Goal: Task Accomplishment & Management: Complete application form

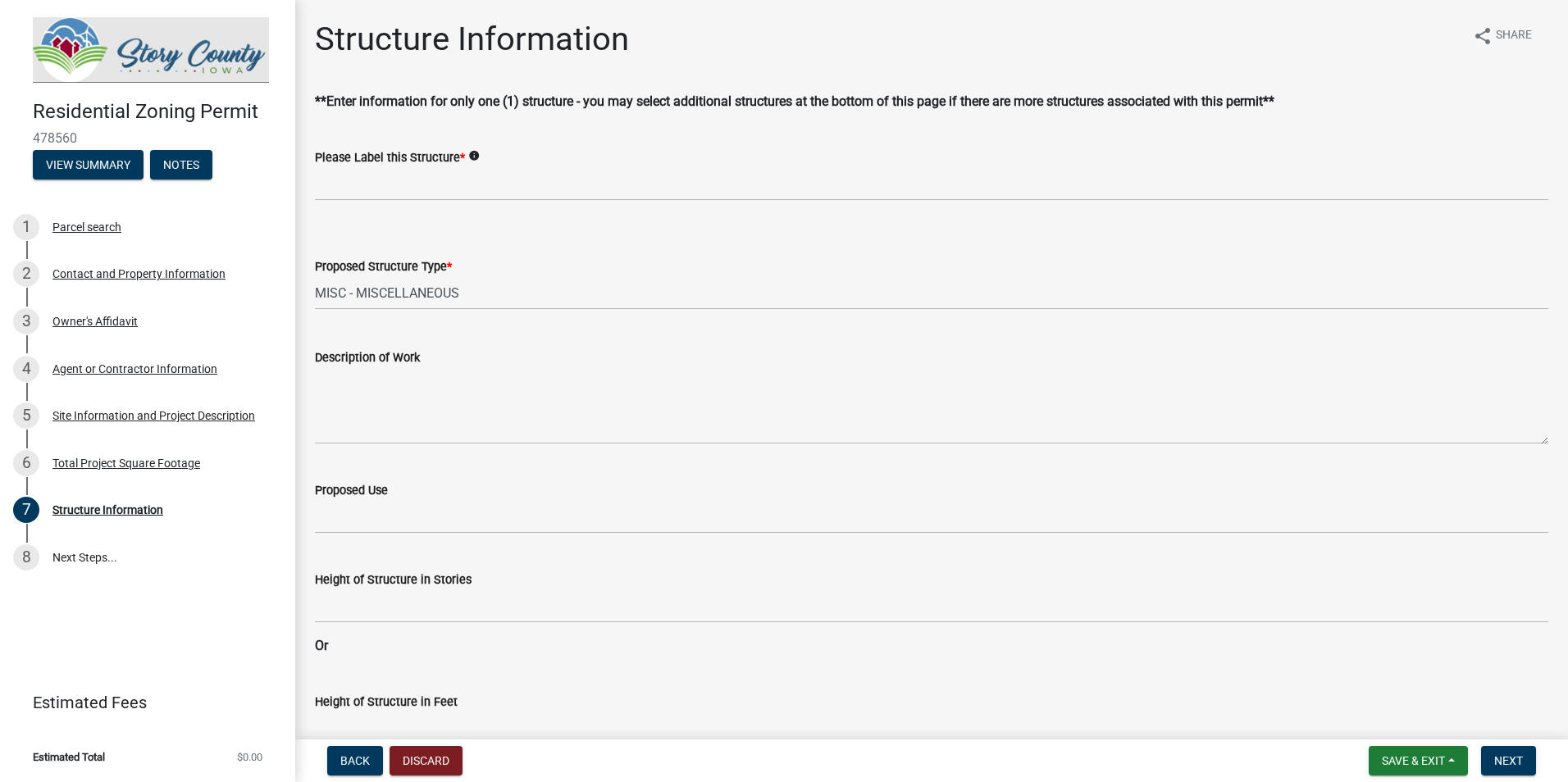
select select "3bb0707d-700d-453b-be8b-4c33de34bfd3"
click at [485, 291] on select "Select Item... ACC BLD - ACCESSORY BUILDING ACC BLD ADD - ACCESSORY BUILDING AD…" at bounding box center [931, 293] width 1234 height 34
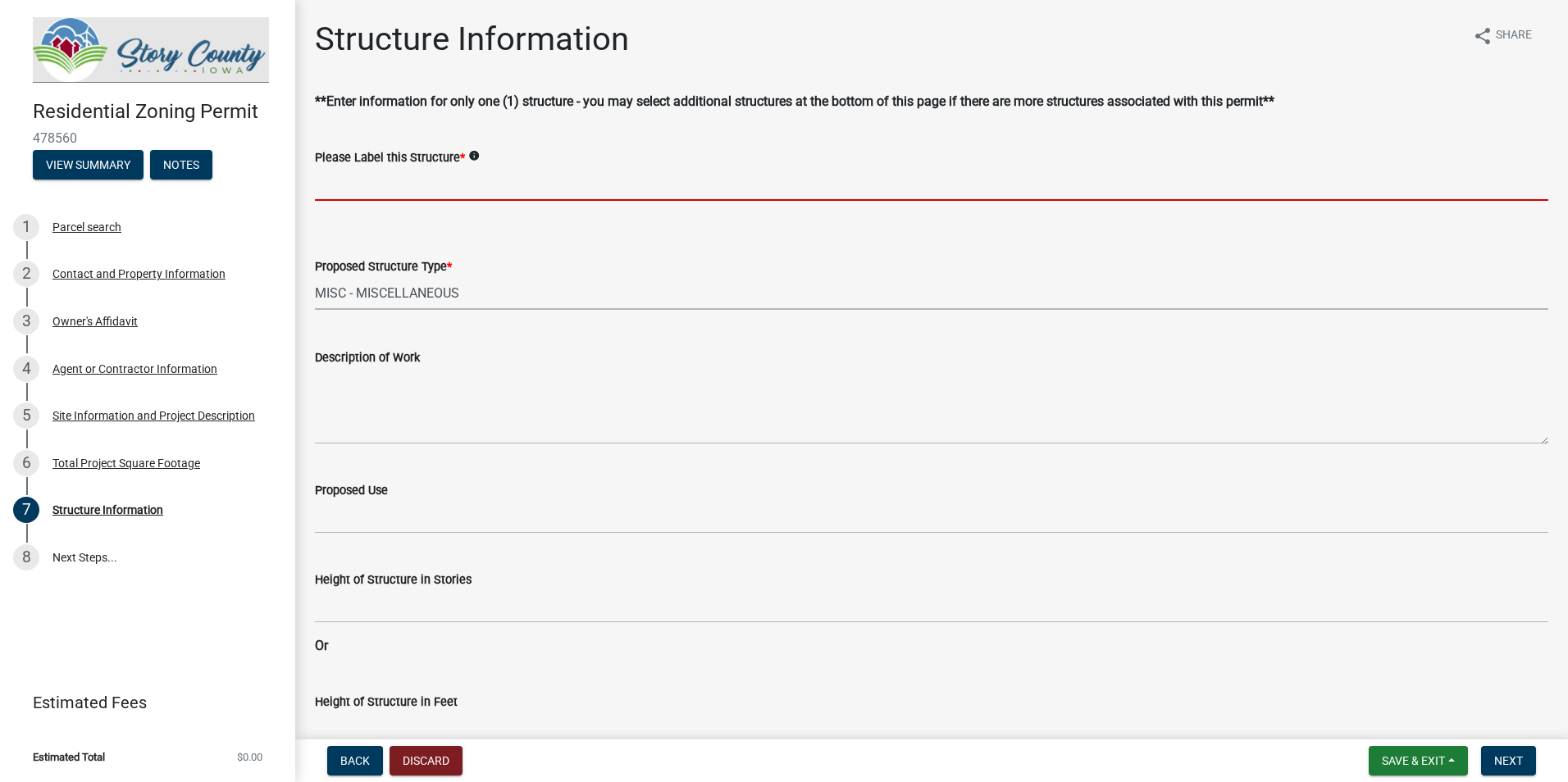
click at [474, 182] on input "Please Label this Structure *" at bounding box center [931, 184] width 1234 height 34
type input "Temporary Portable Concrete Batch Plant"
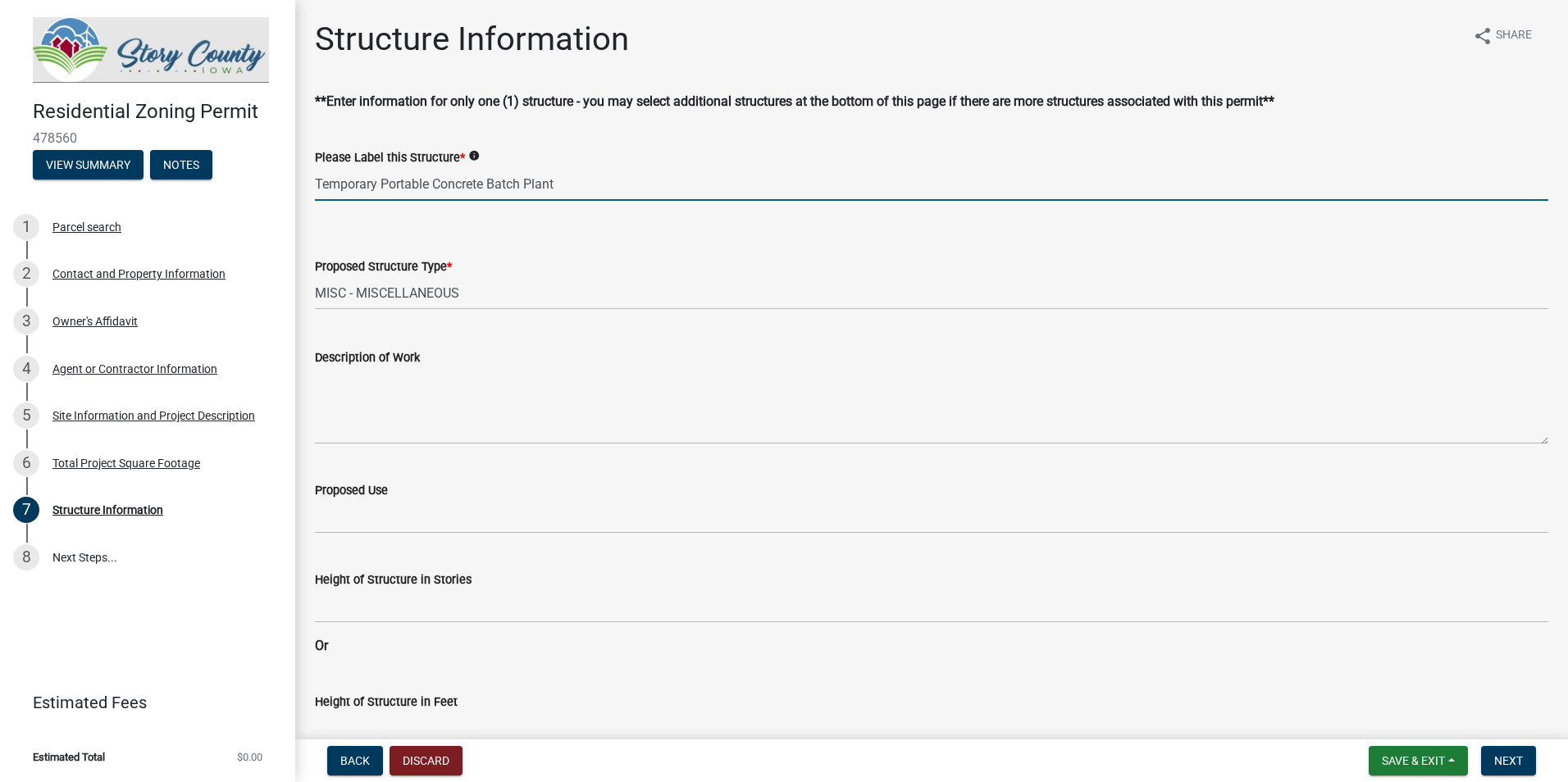
type input "600"
type input "130"
type input "270"
type input "130"
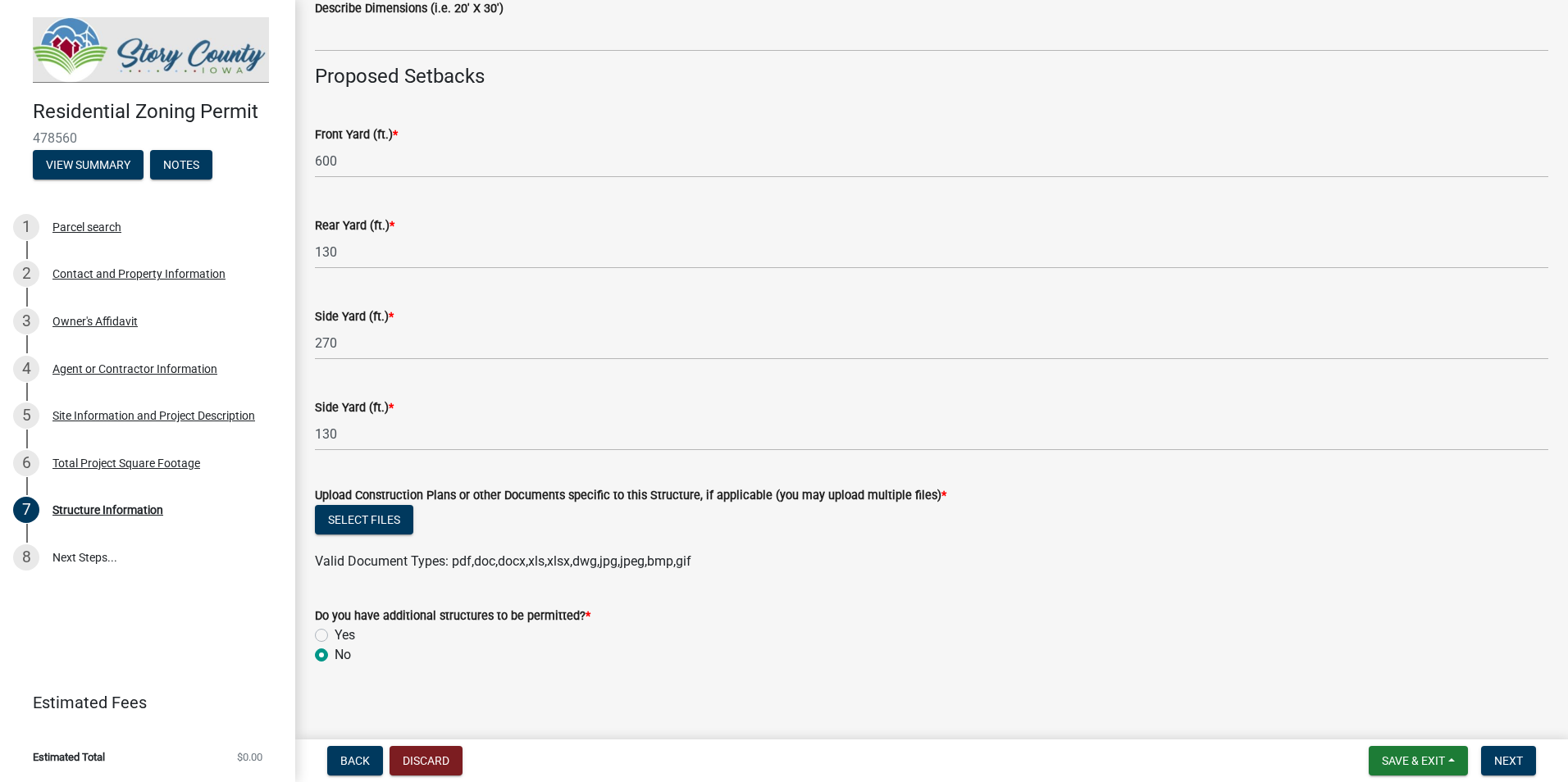
scroll to position [794, 0]
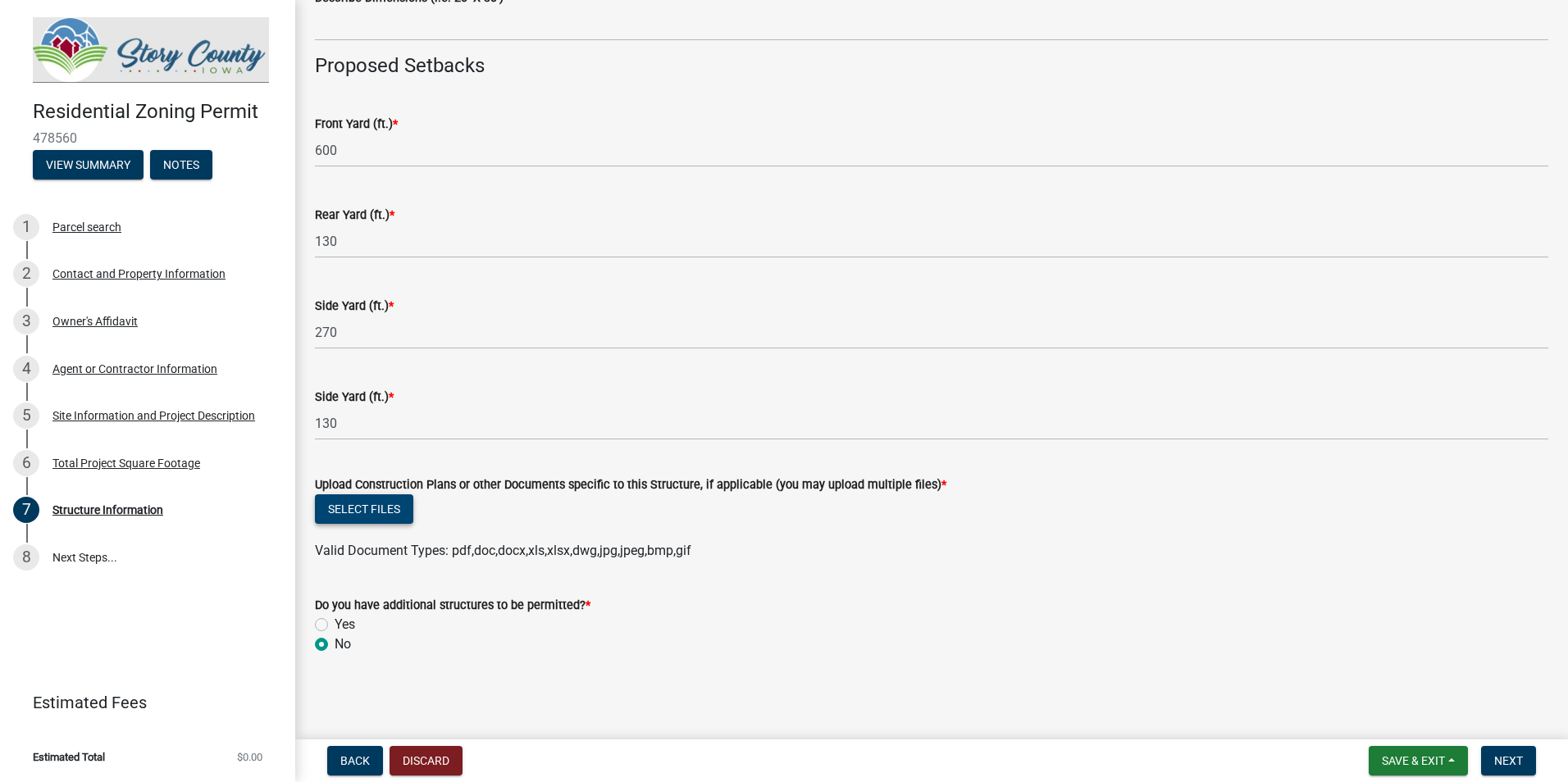
click at [388, 509] on button "Select files" at bounding box center [364, 509] width 99 height 29
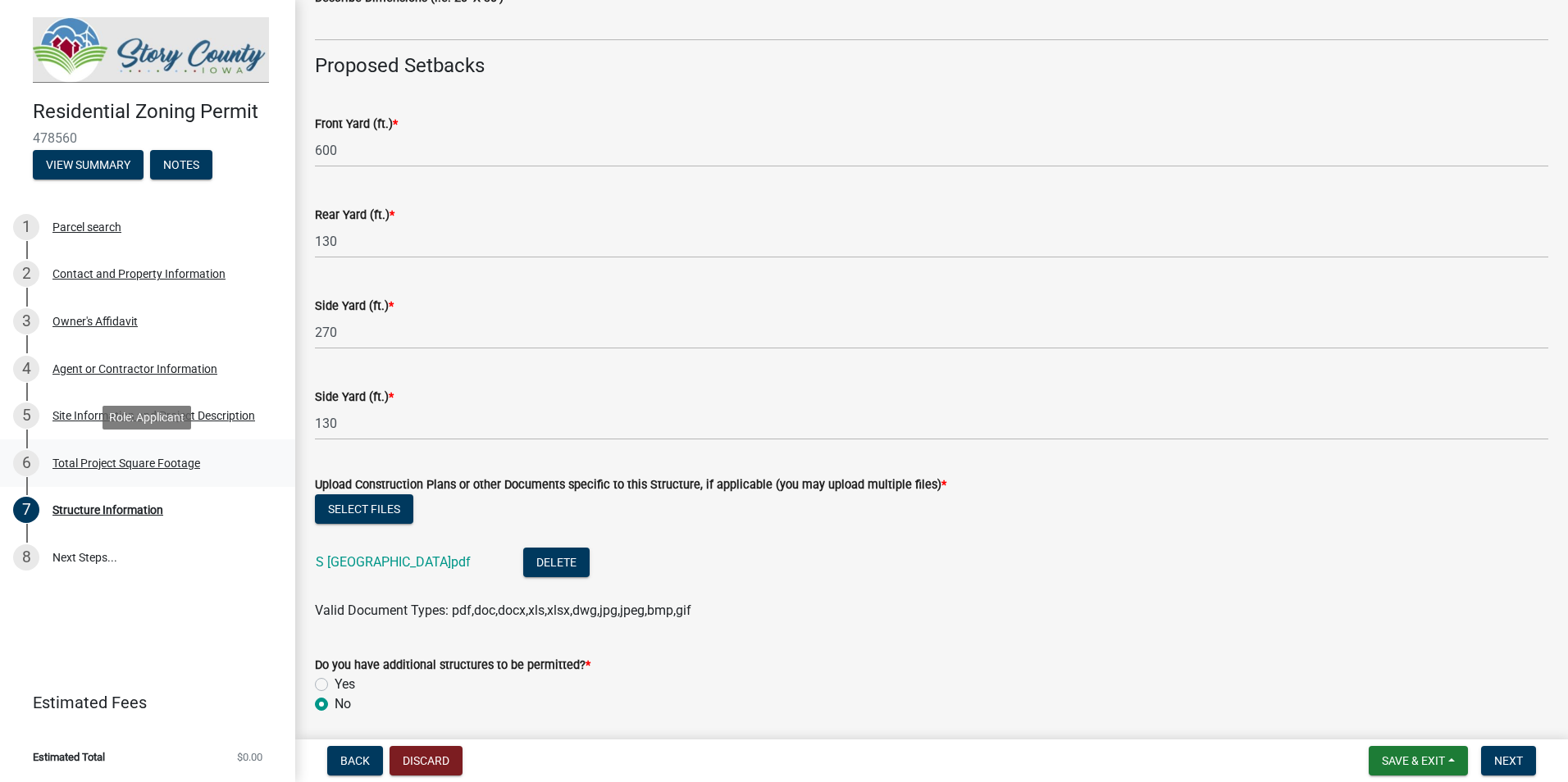
click at [101, 466] on div "Total Project Square Footage" at bounding box center [126, 463] width 147 height 12
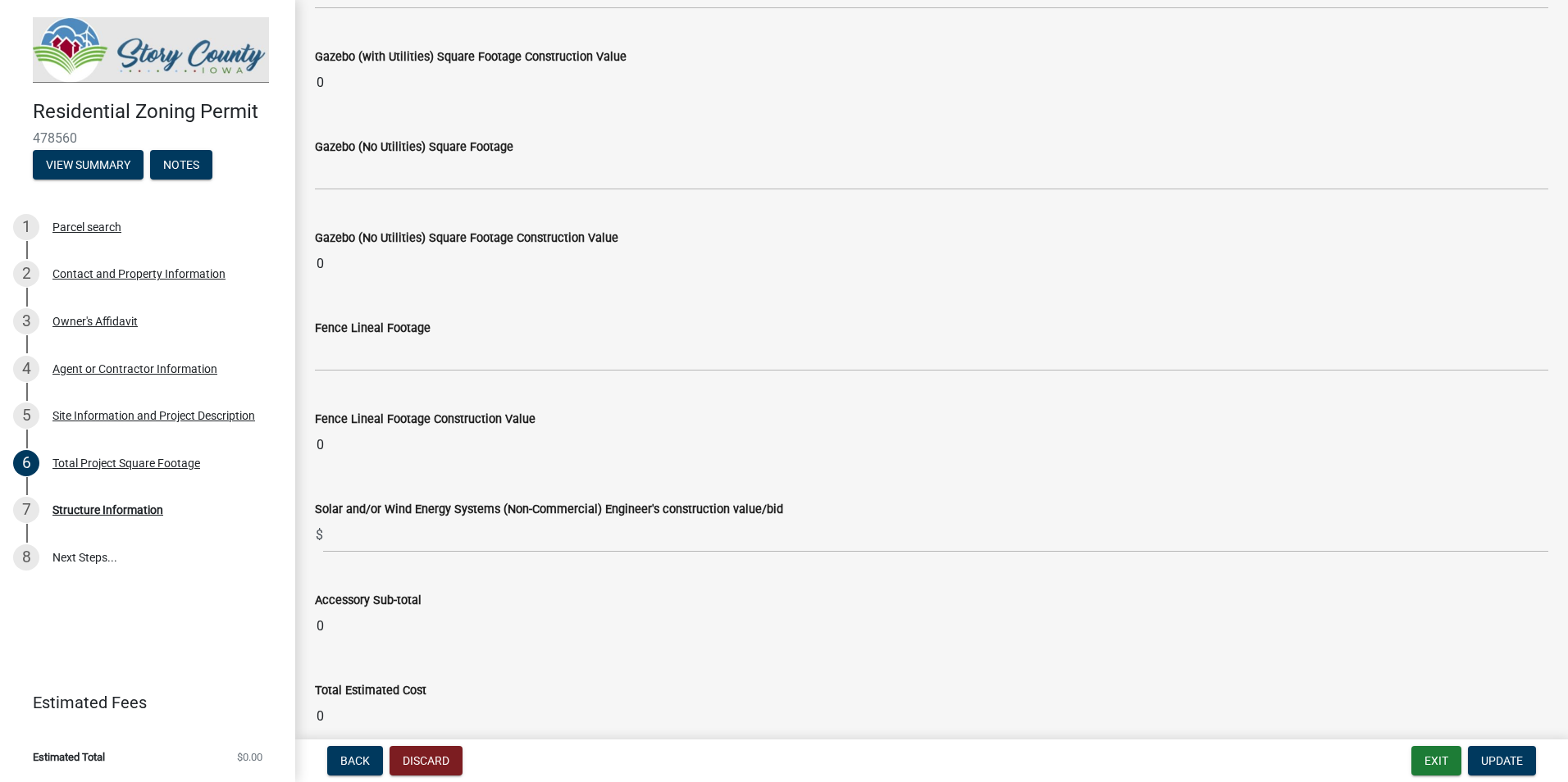
scroll to position [6462, 0]
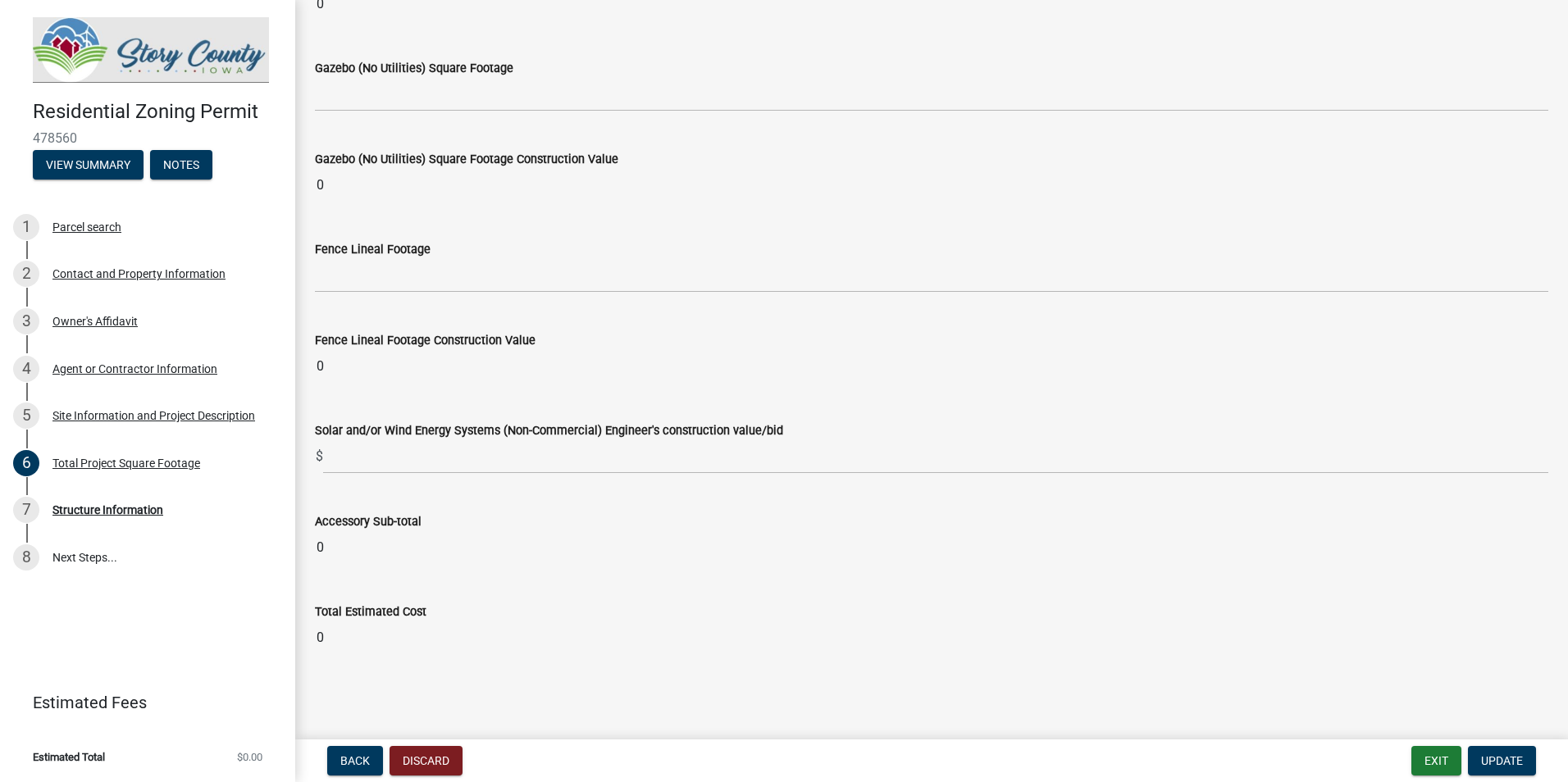
drag, startPoint x: 412, startPoint y: 435, endPoint x: 411, endPoint y: 615, distance: 180.0
click at [176, 434] on link "5 Site Information and Project Description" at bounding box center [147, 415] width 296 height 47
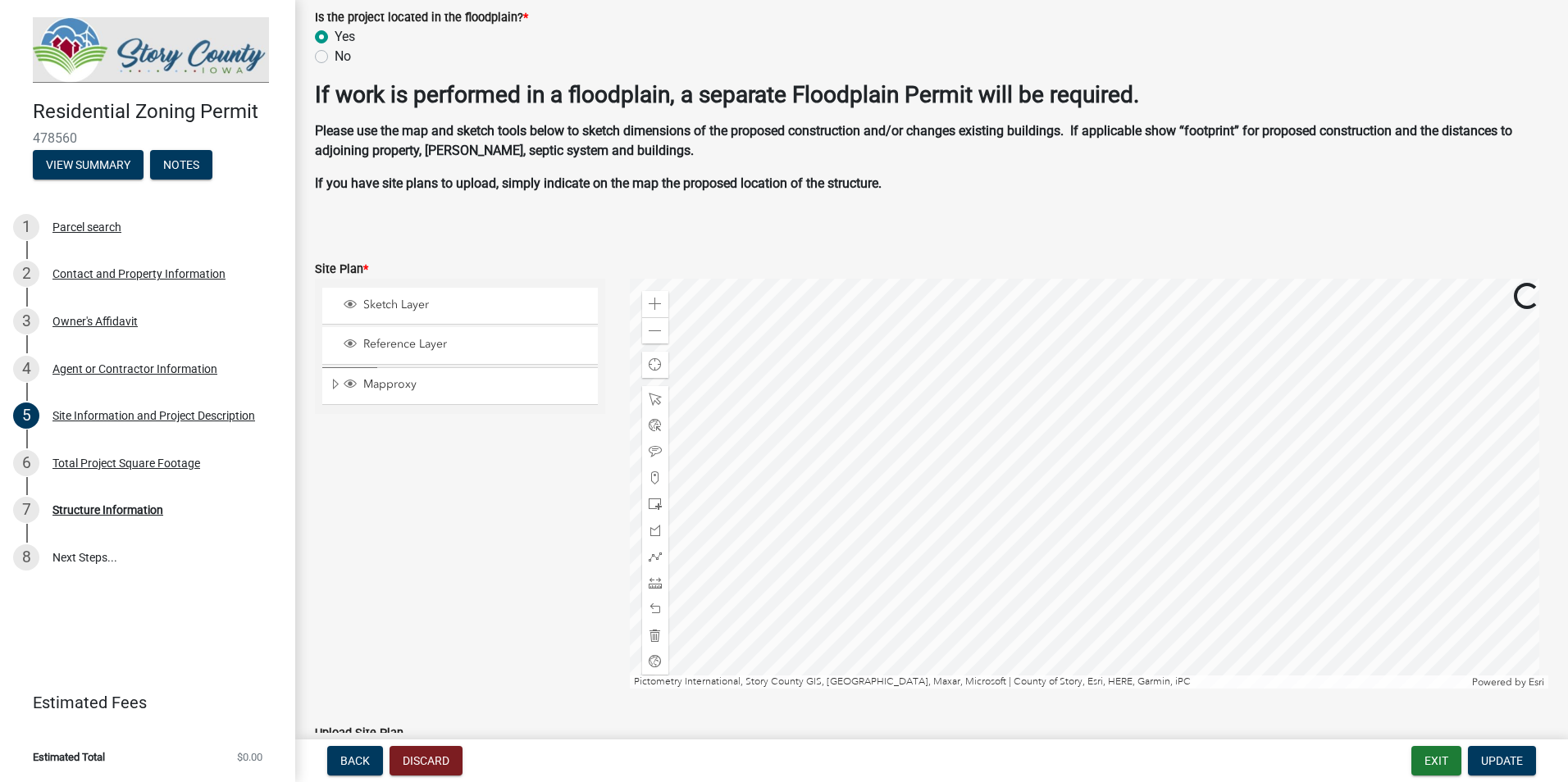
scroll to position [943, 0]
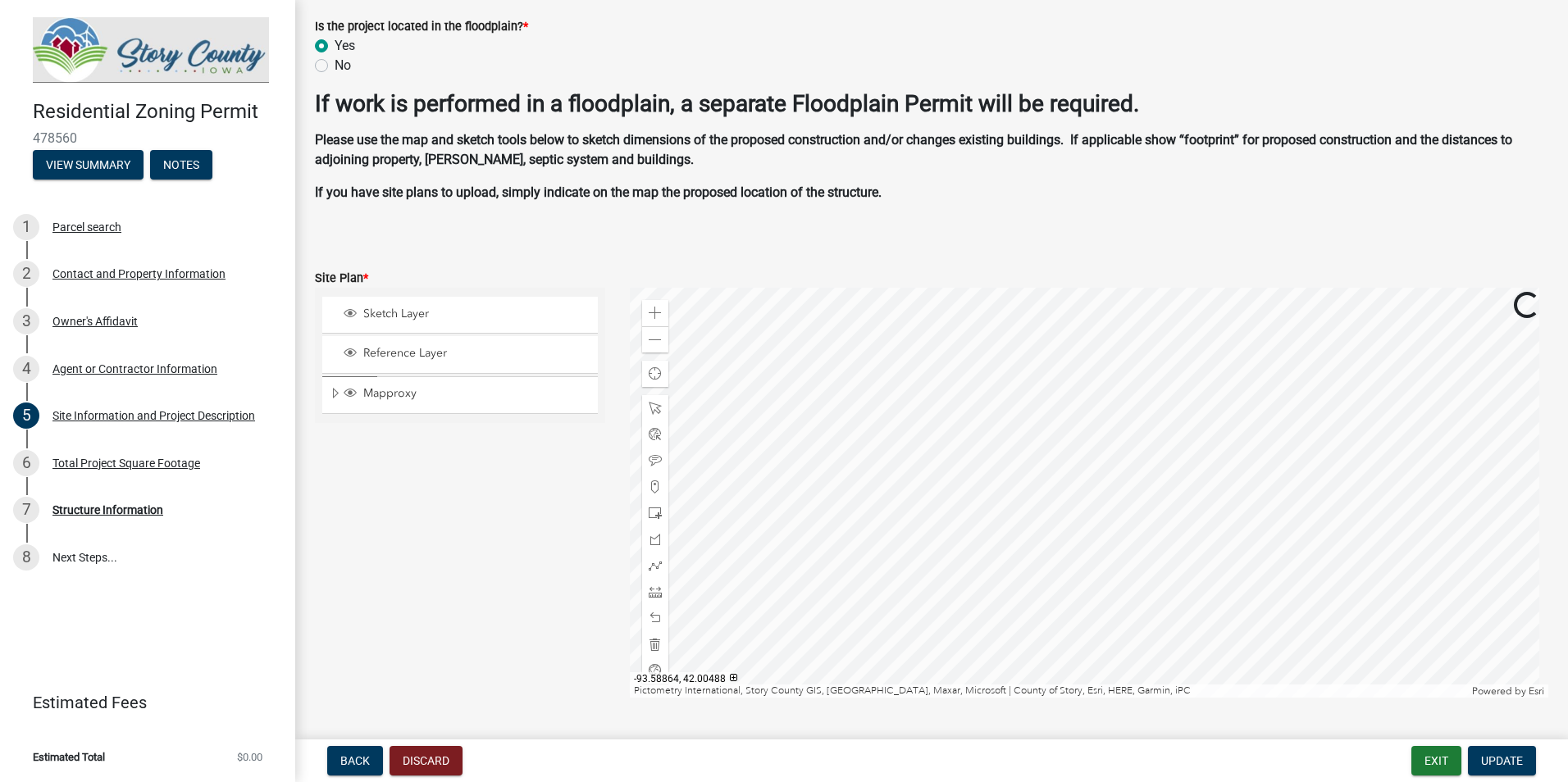
click at [959, 557] on div at bounding box center [1089, 492] width 919 height 410
click at [983, 559] on div at bounding box center [1089, 492] width 919 height 410
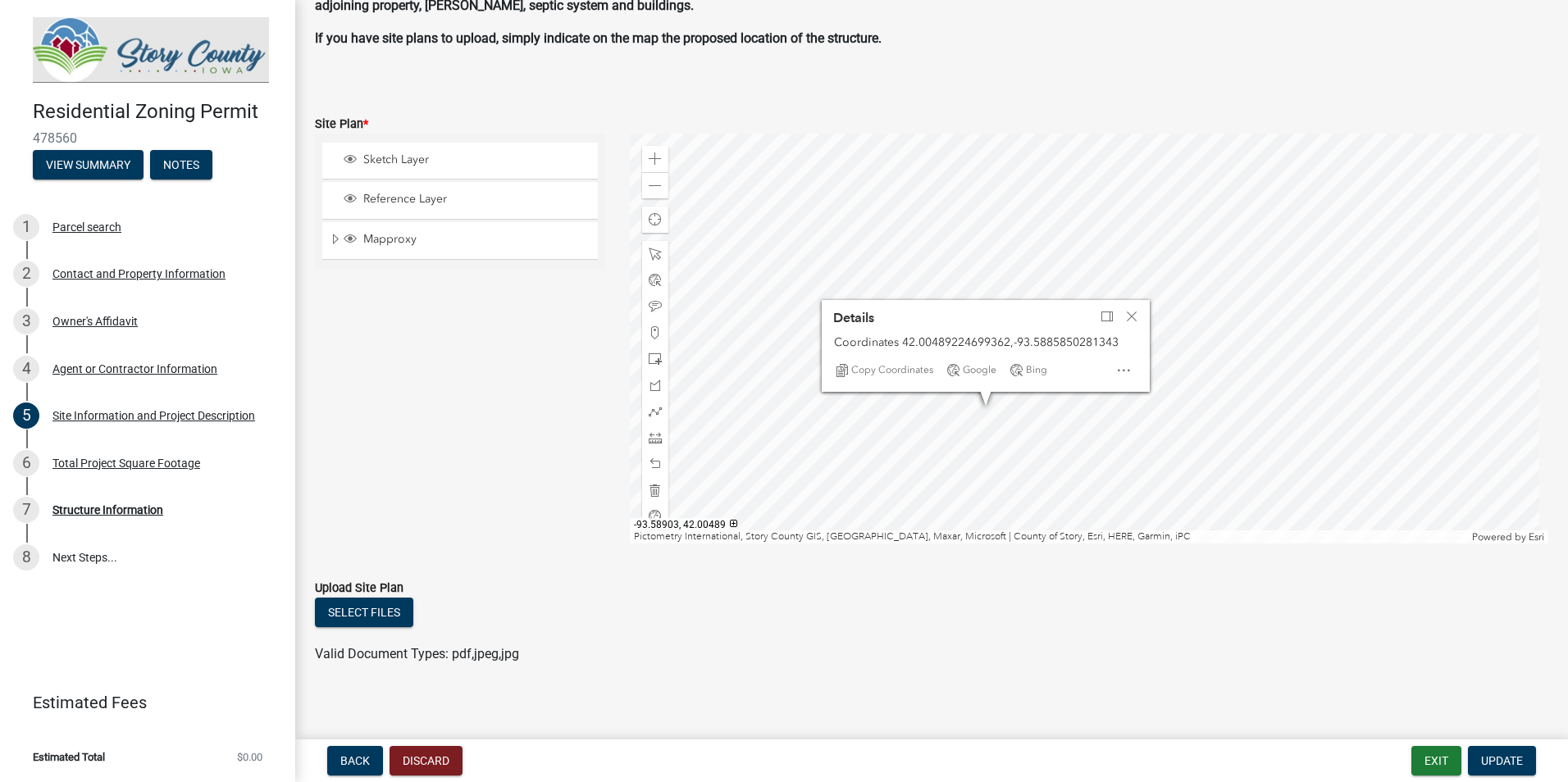
scroll to position [1107, 0]
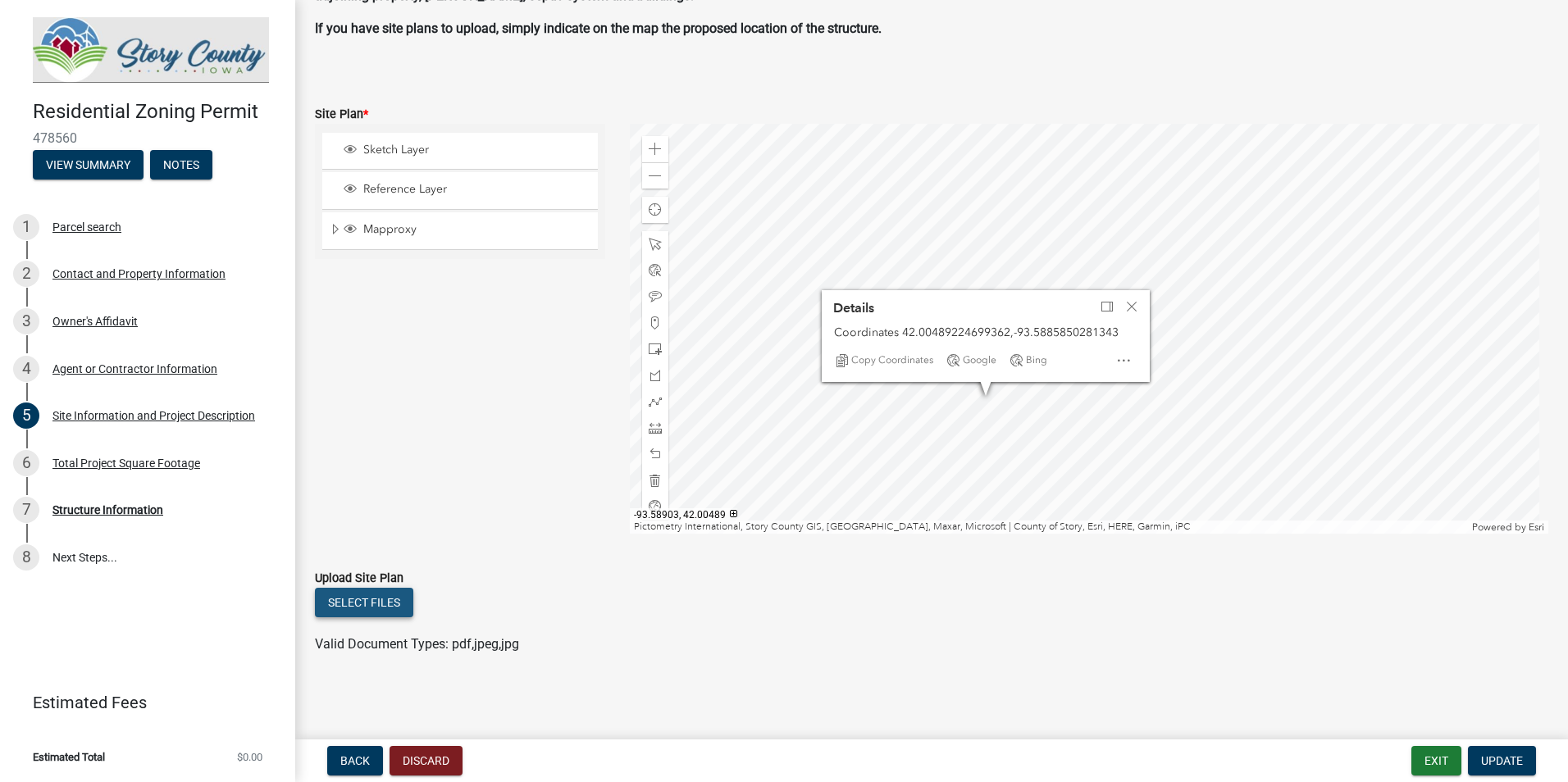
click at [391, 594] on button "Select files" at bounding box center [364, 603] width 99 height 29
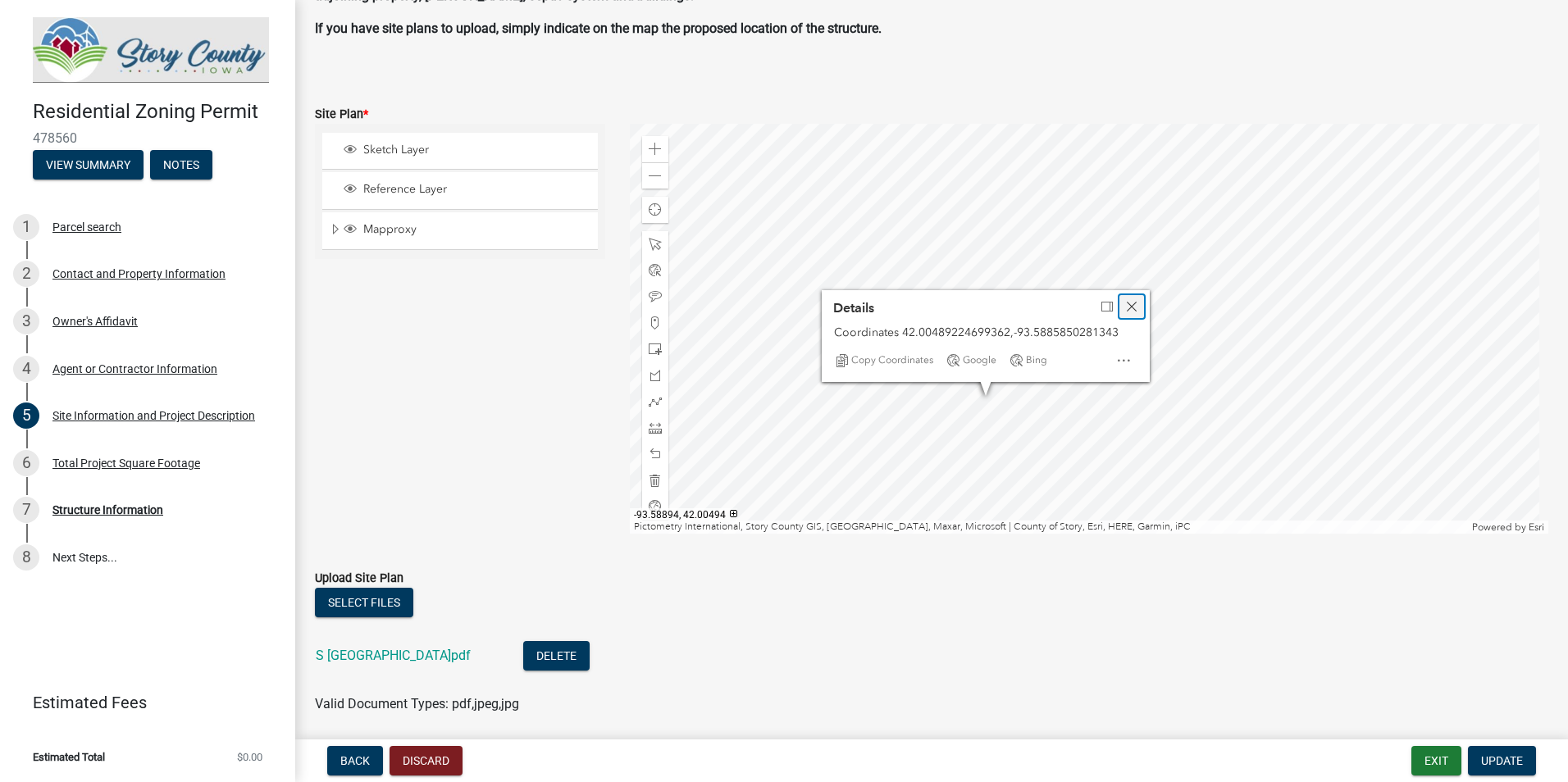
click at [1131, 302] on span "Close" at bounding box center [1132, 307] width 14 height 14
click at [1313, 395] on div at bounding box center [1089, 328] width 919 height 410
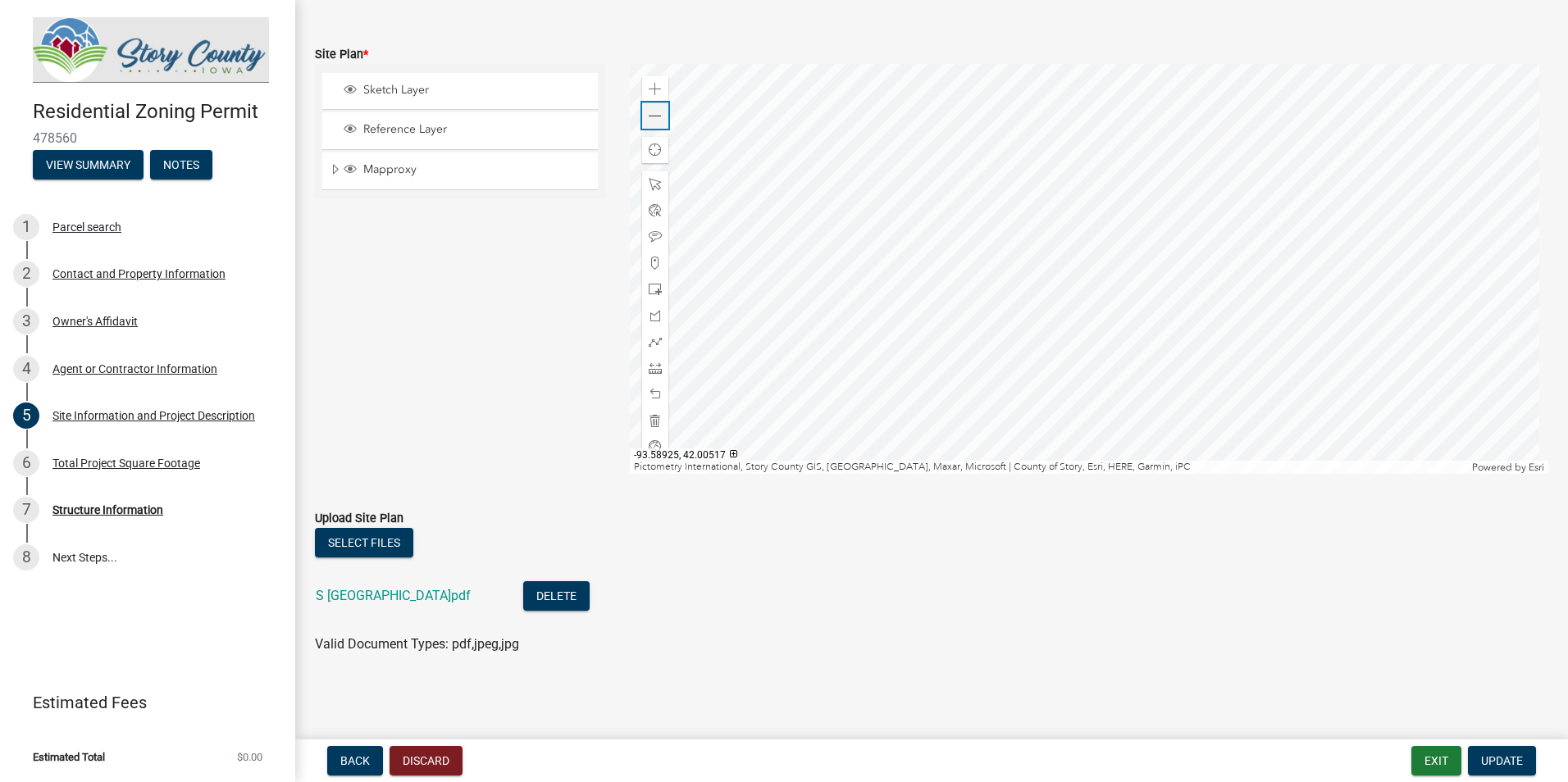
click at [648, 113] on span at bounding box center [655, 116] width 14 height 14
click at [1145, 312] on div at bounding box center [1089, 268] width 919 height 410
click at [1094, 354] on div at bounding box center [1089, 268] width 919 height 410
click at [1161, 288] on div at bounding box center [1089, 268] width 919 height 410
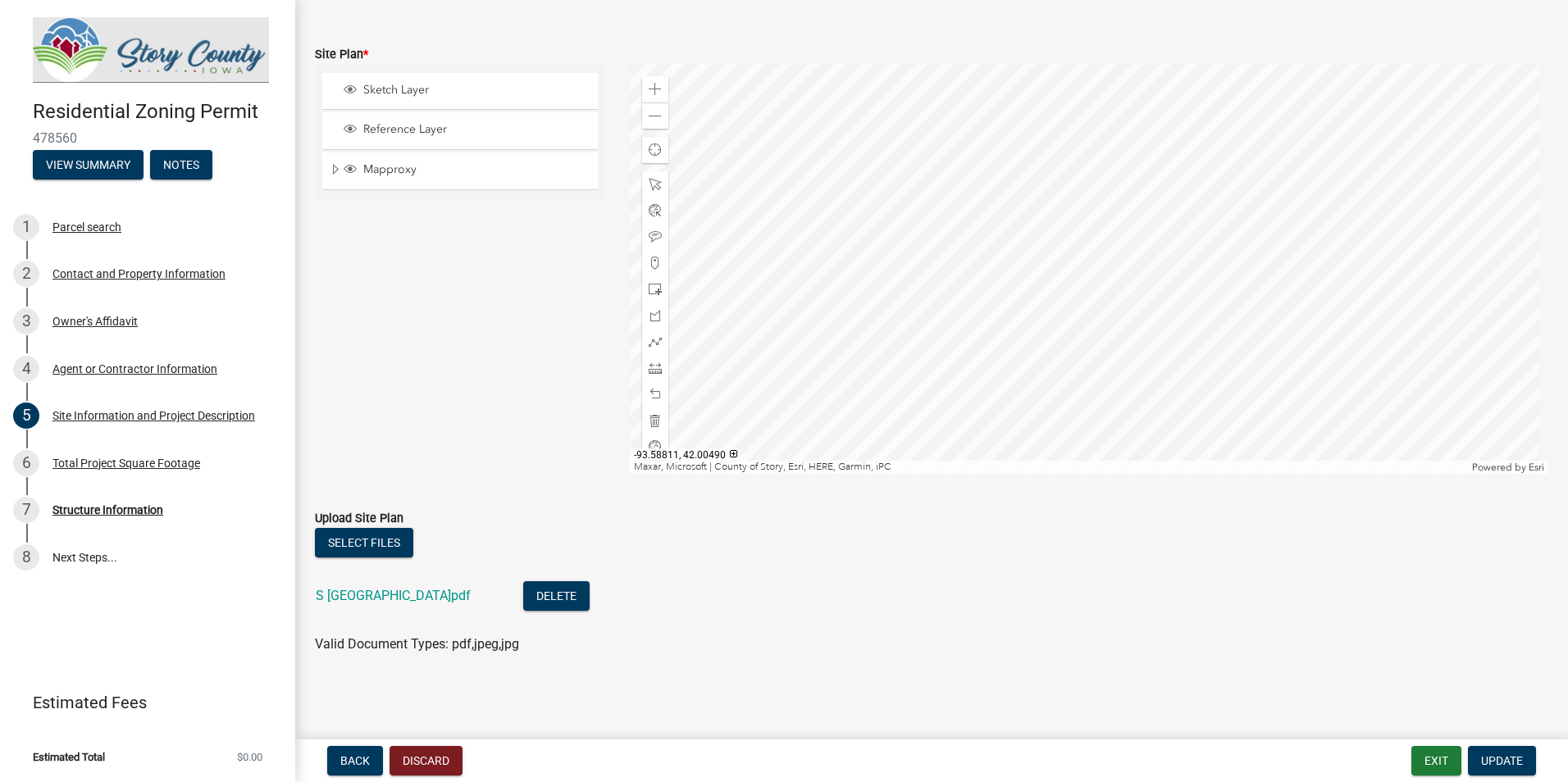
click at [1126, 284] on div at bounding box center [1089, 268] width 919 height 410
click at [1158, 254] on div at bounding box center [1089, 268] width 919 height 410
click at [1161, 251] on div at bounding box center [1089, 268] width 919 height 410
click at [1057, 253] on div at bounding box center [1089, 268] width 919 height 410
click at [1227, 686] on main "Site Information and Project Description share Share Site Zoning Use the map be…" at bounding box center [931, 366] width 1272 height 733
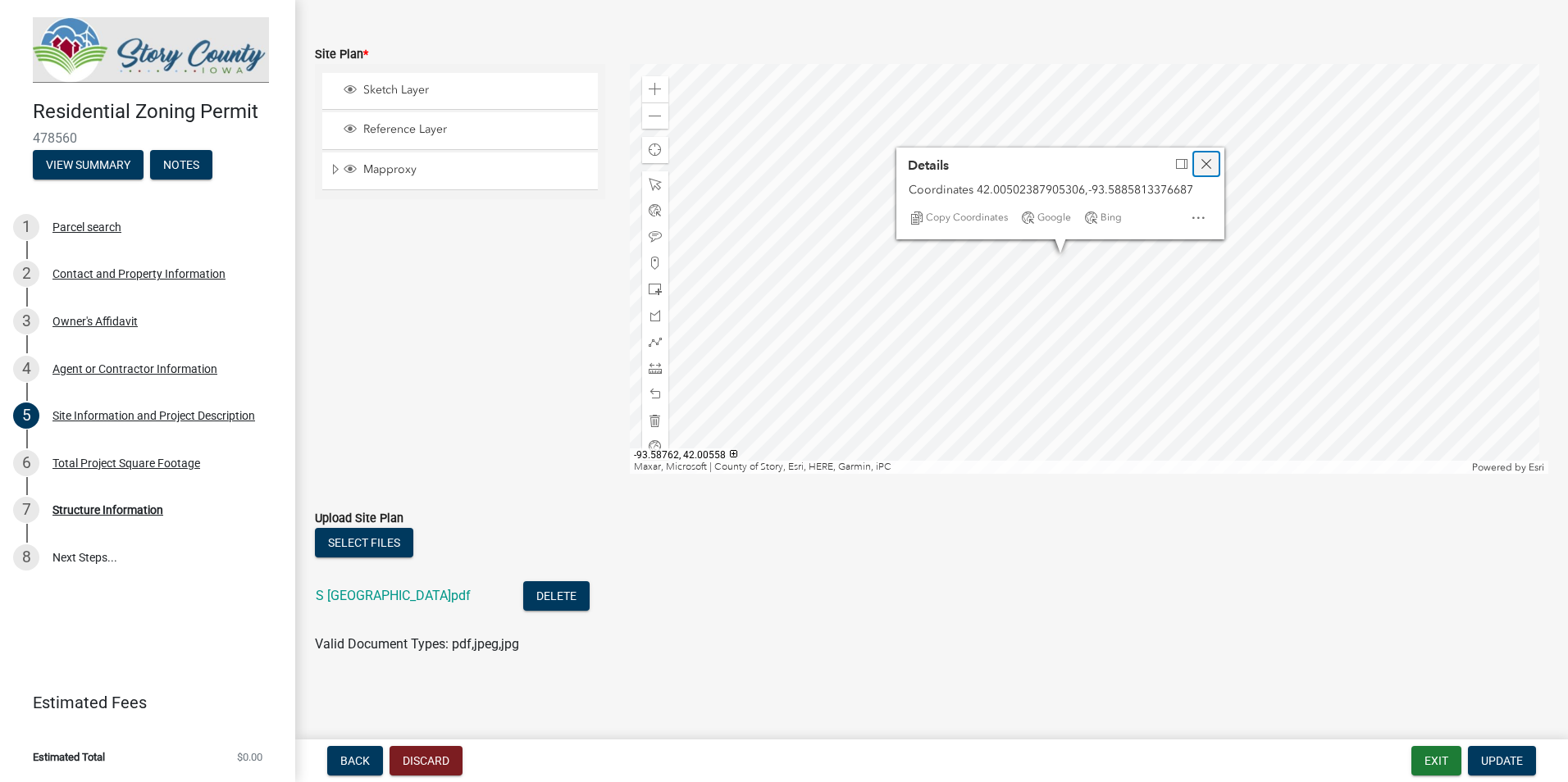
click at [1211, 168] on div "Close" at bounding box center [1206, 164] width 24 height 23
click at [1523, 761] on button "Update" at bounding box center [1501, 761] width 68 height 29
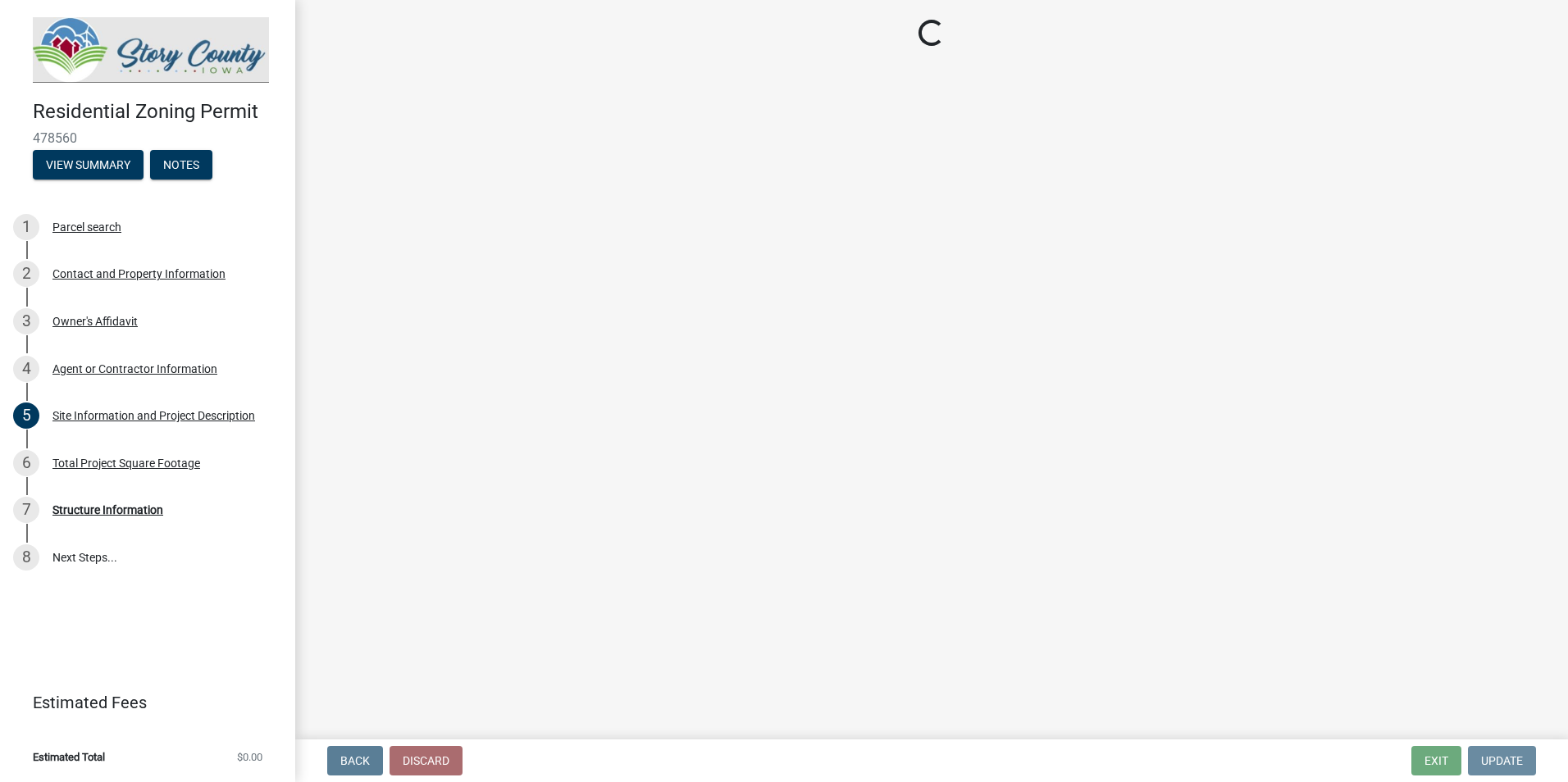
scroll to position [0, 0]
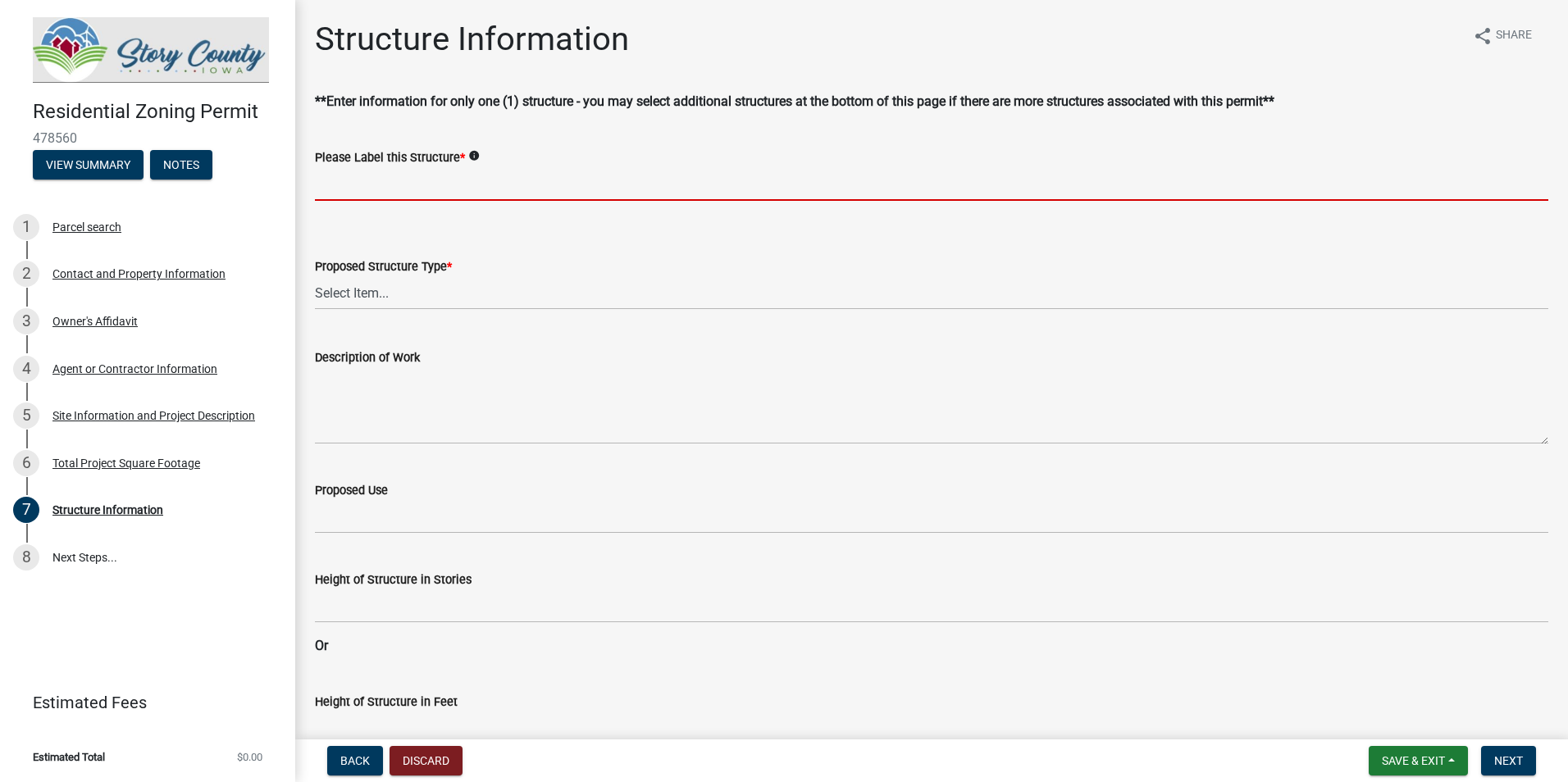
click at [540, 180] on input "Please Label this Structure *" at bounding box center [931, 184] width 1234 height 34
type input "Temporary Portable Concrete Batch Plant"
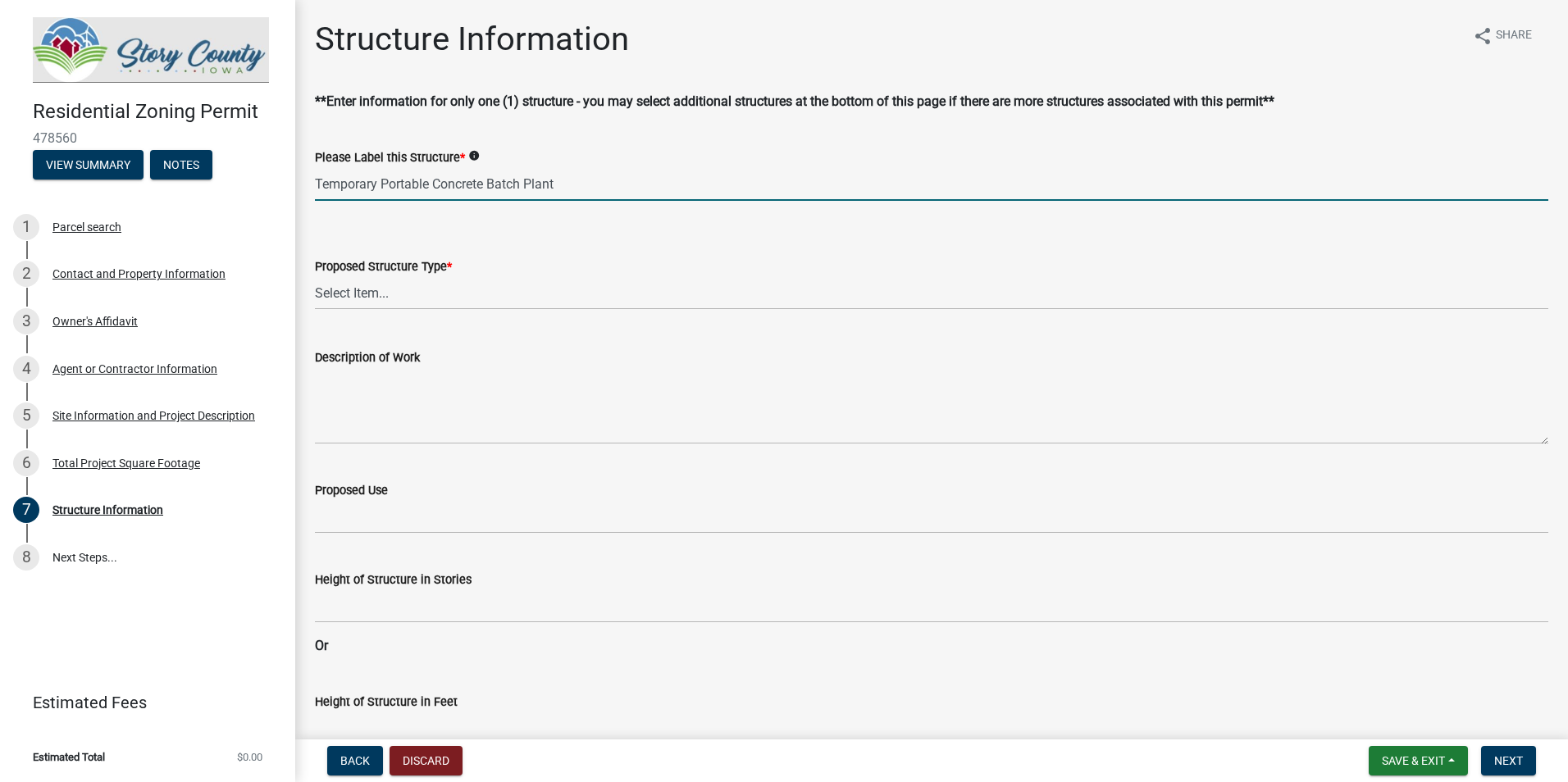
type input "600"
type input "130"
type input "270"
type input "130"
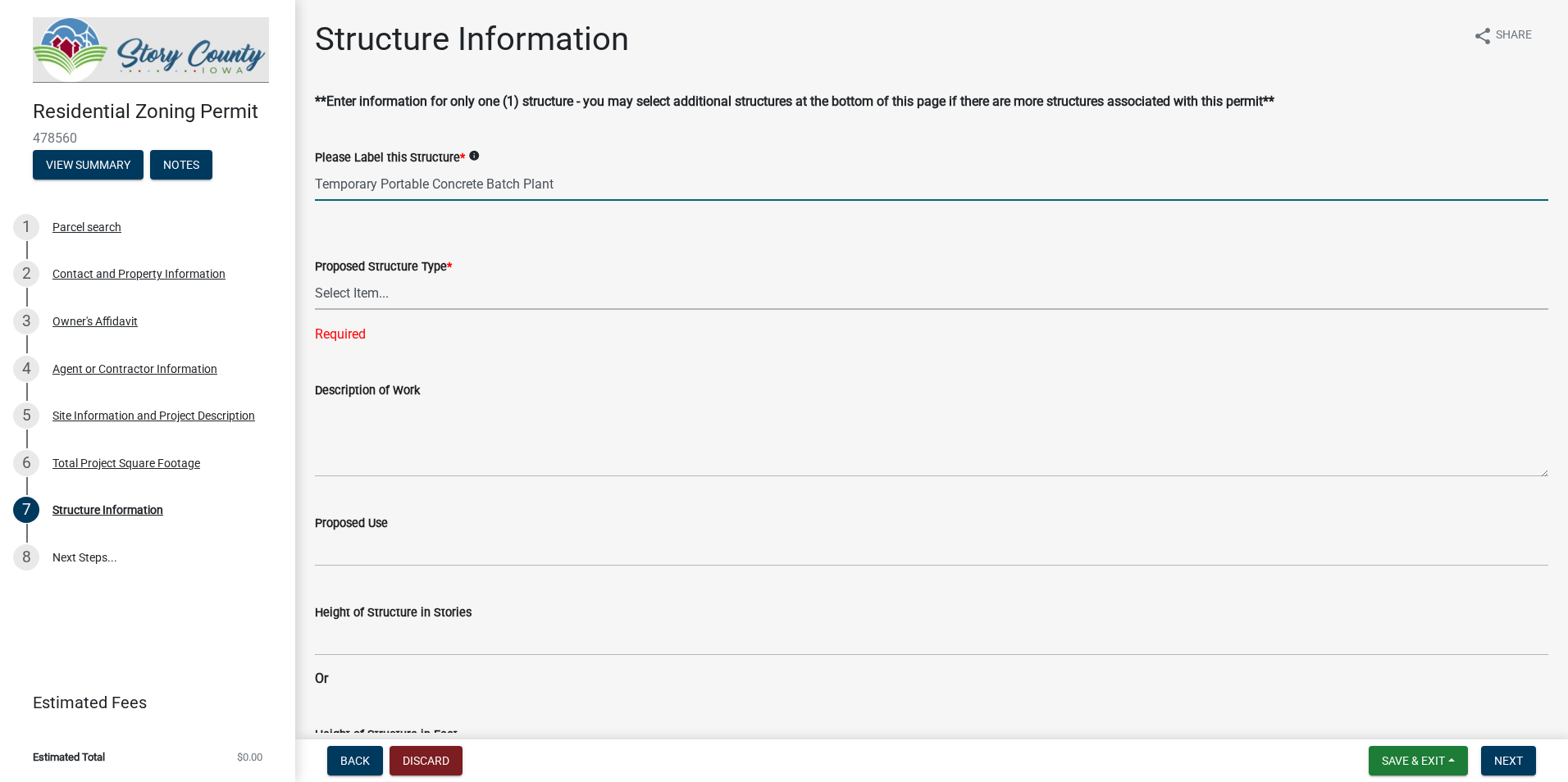
click at [470, 294] on select "Select Item... ACC BLD - ACCESSORY BUILDING ACC BLD ADD - ACCESSORY BUILDING AD…" at bounding box center [931, 293] width 1234 height 34
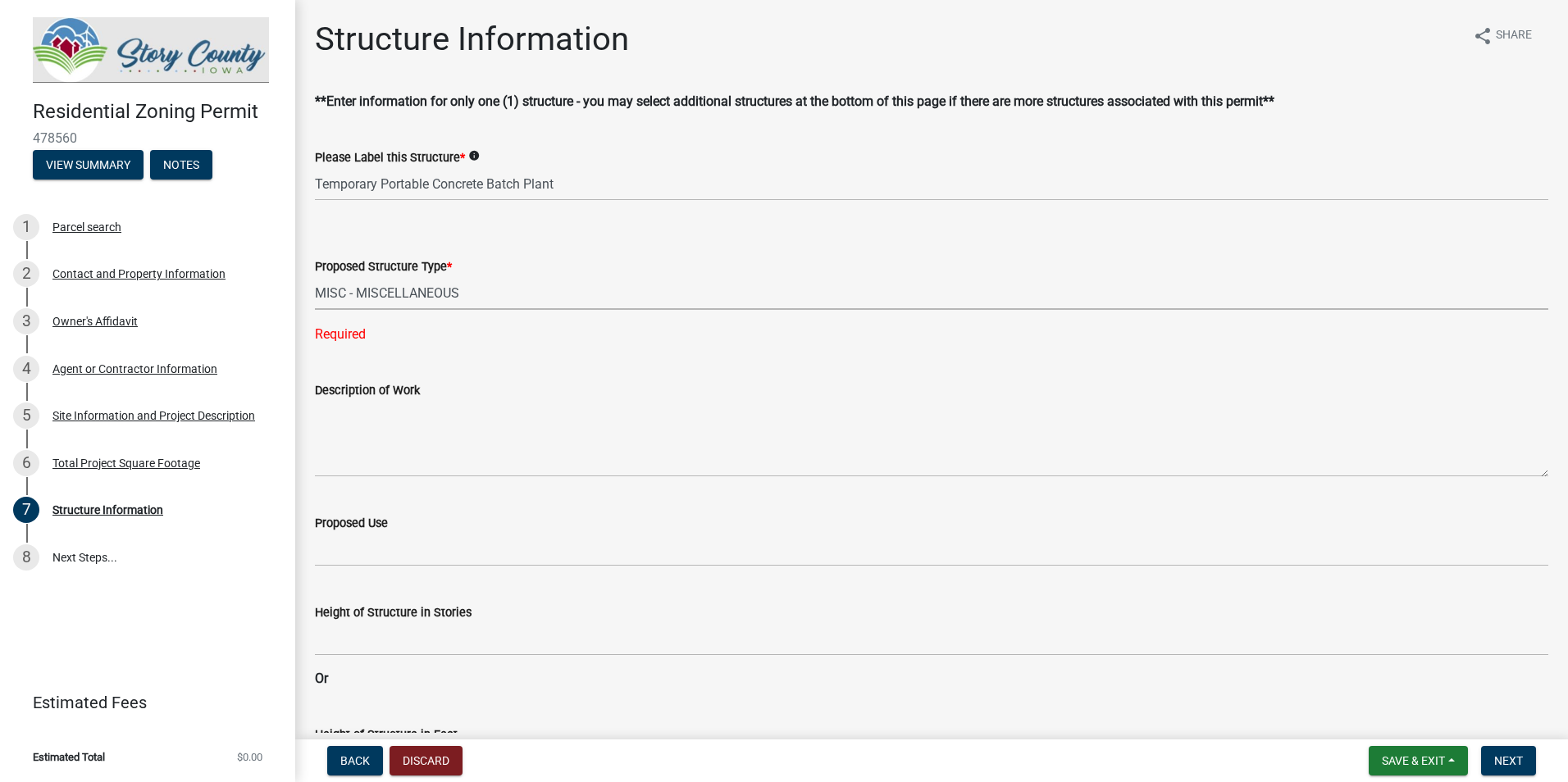
click at [315, 276] on select "Select Item... ACC BLD - ACCESSORY BUILDING ACC BLD ADD - ACCESSORY BUILDING AD…" at bounding box center [931, 293] width 1234 height 34
select select "3bb0707d-700d-453b-be8b-4c33de34bfd3"
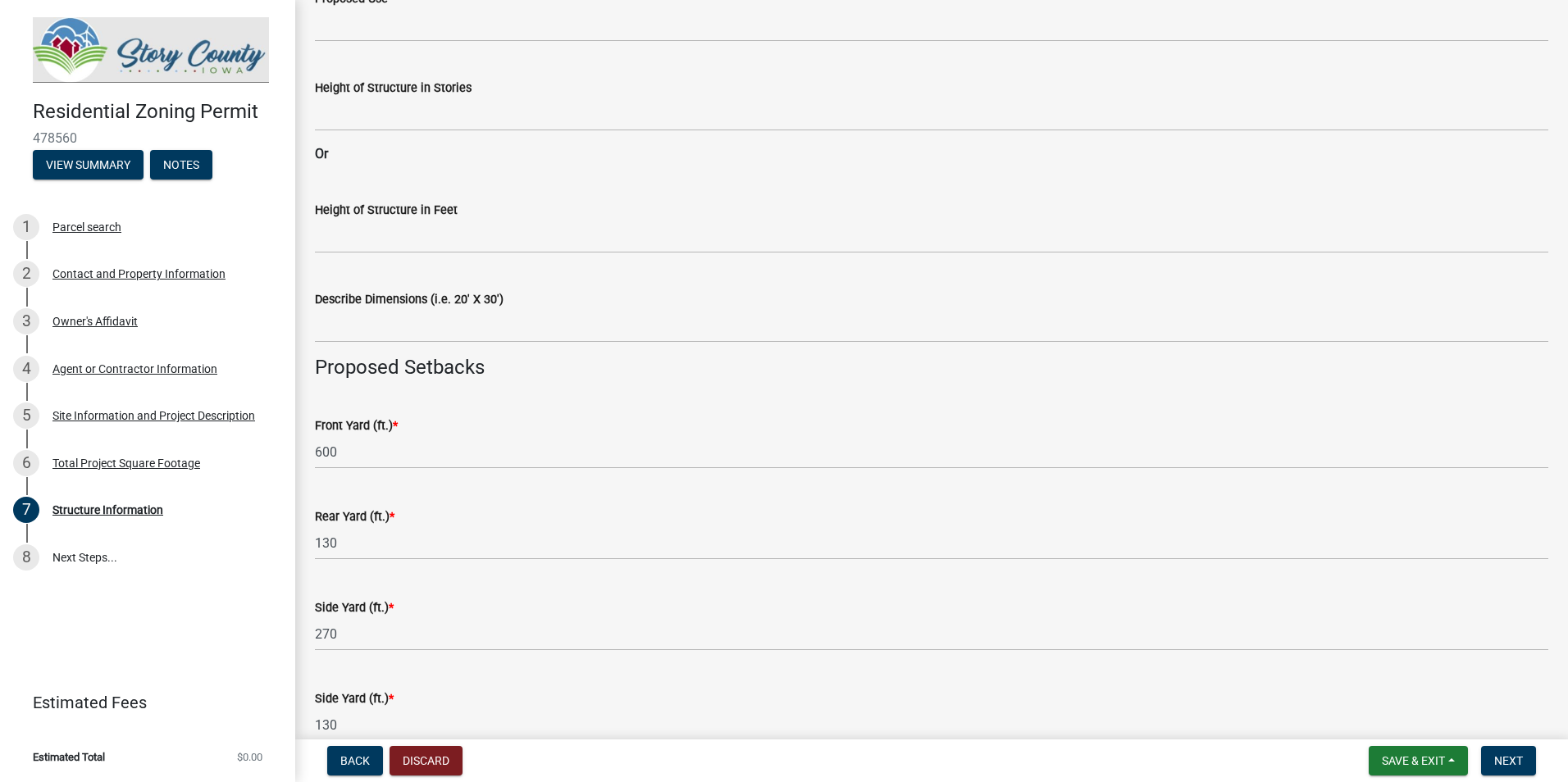
scroll to position [794, 0]
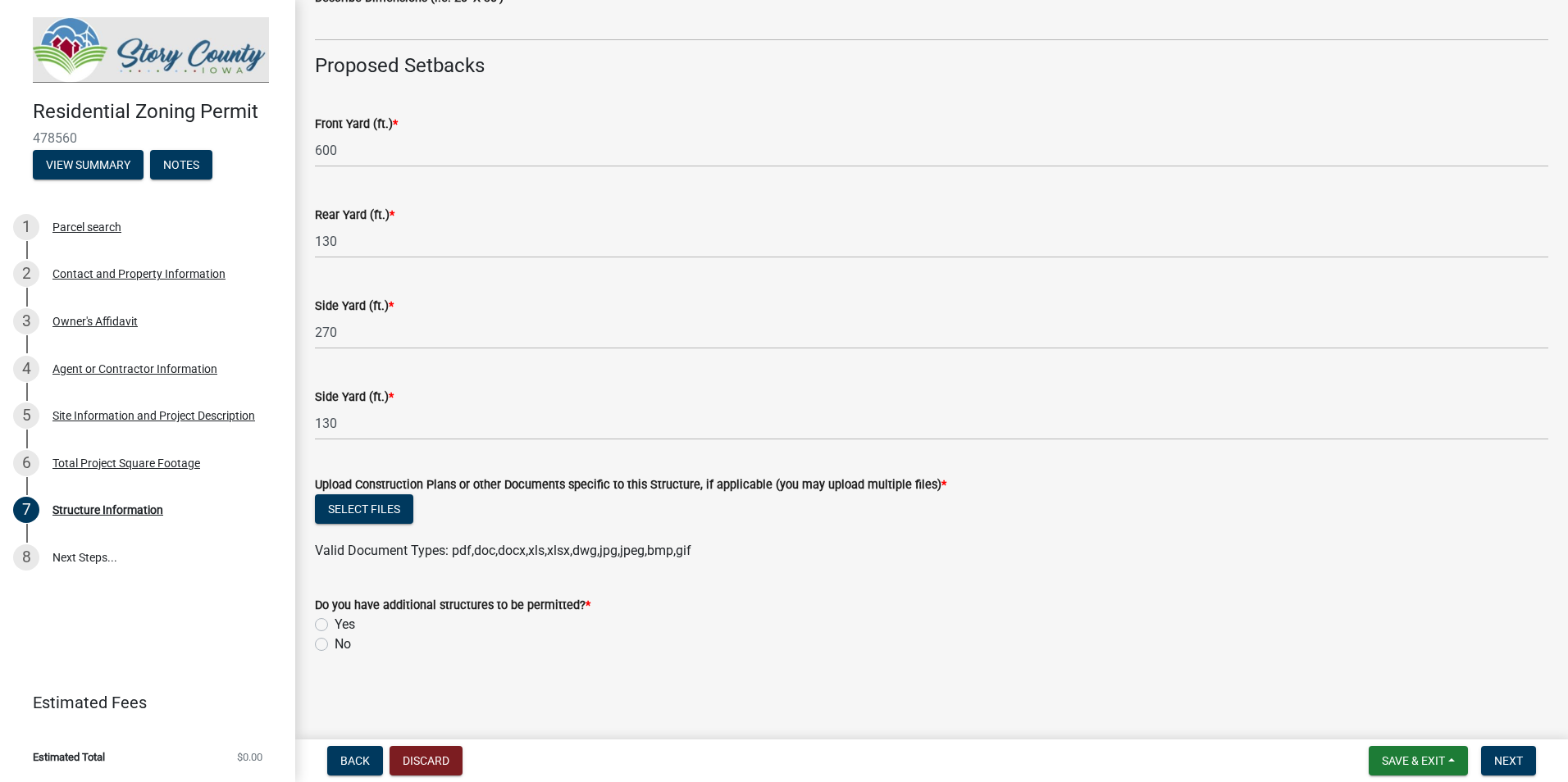
click at [343, 647] on label "No" at bounding box center [342, 644] width 16 height 19
click at [343, 645] on input "No" at bounding box center [339, 640] width 11 height 11
radio input "true"
click at [371, 509] on button "Select files" at bounding box center [364, 509] width 99 height 29
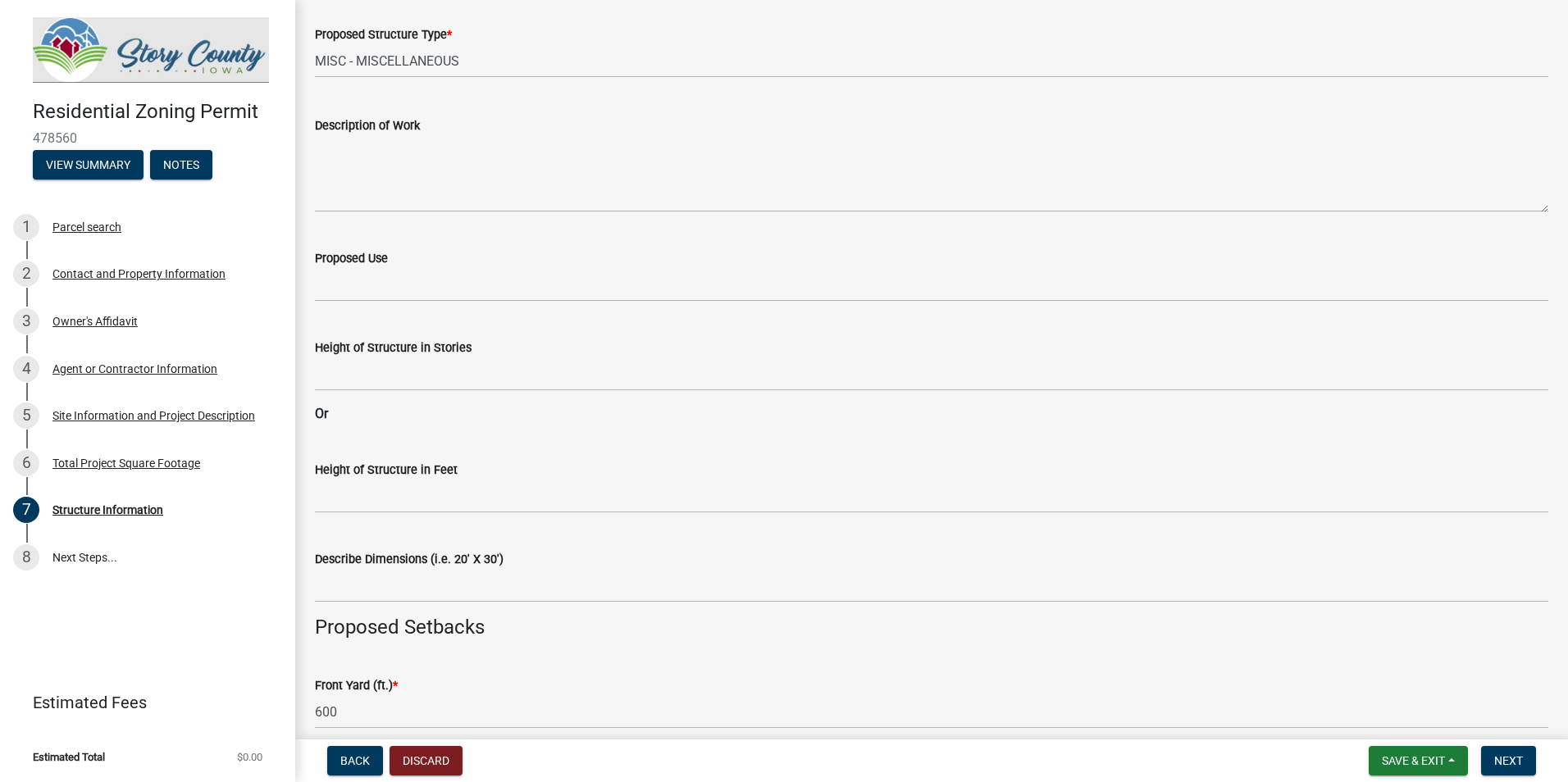
scroll to position [0, 0]
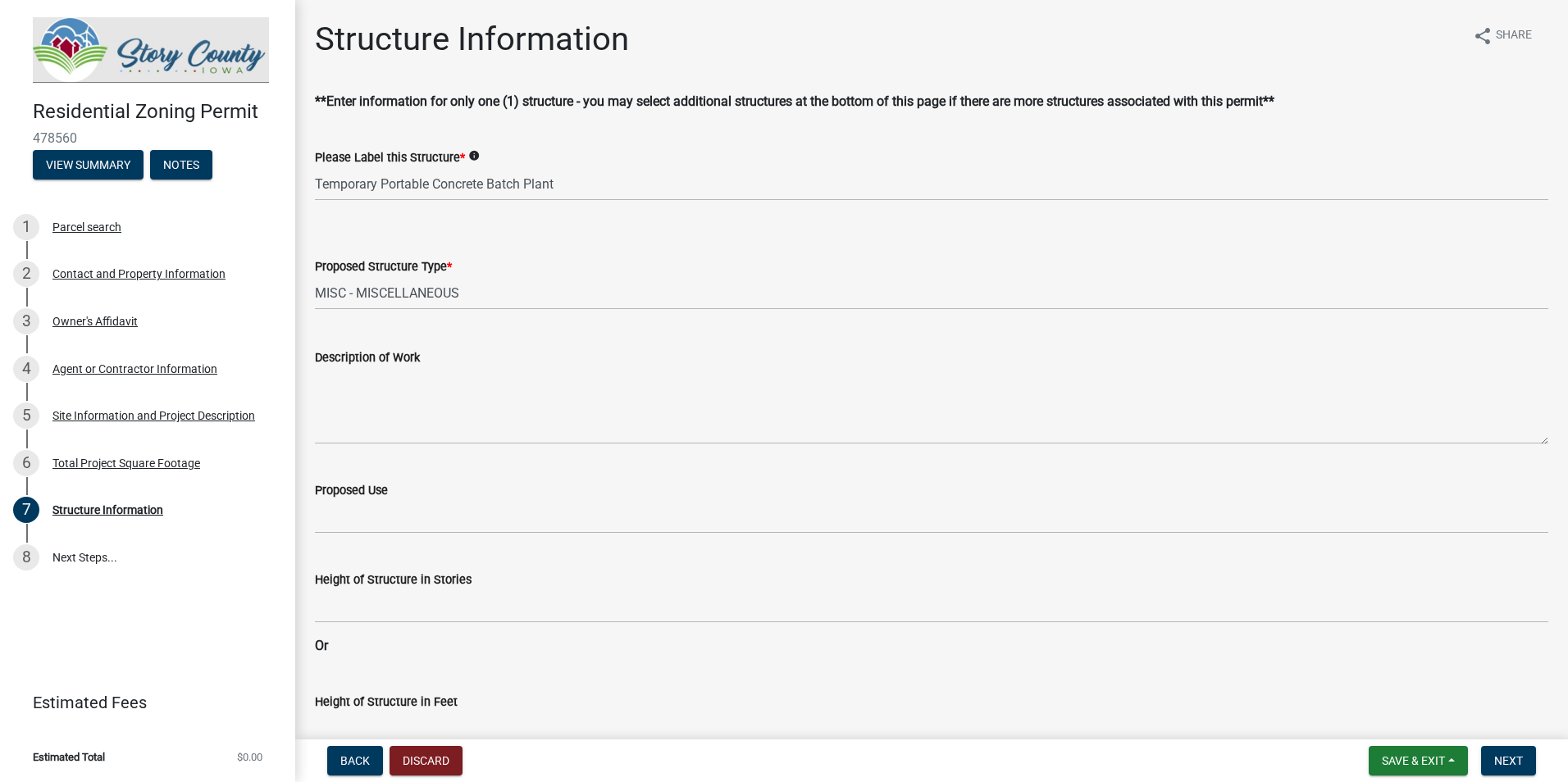
click at [1541, 766] on form "Save & Exit Save Save & Exit Next" at bounding box center [1452, 761] width 180 height 29
click at [1513, 765] on span "Next" at bounding box center [1509, 761] width 29 height 14
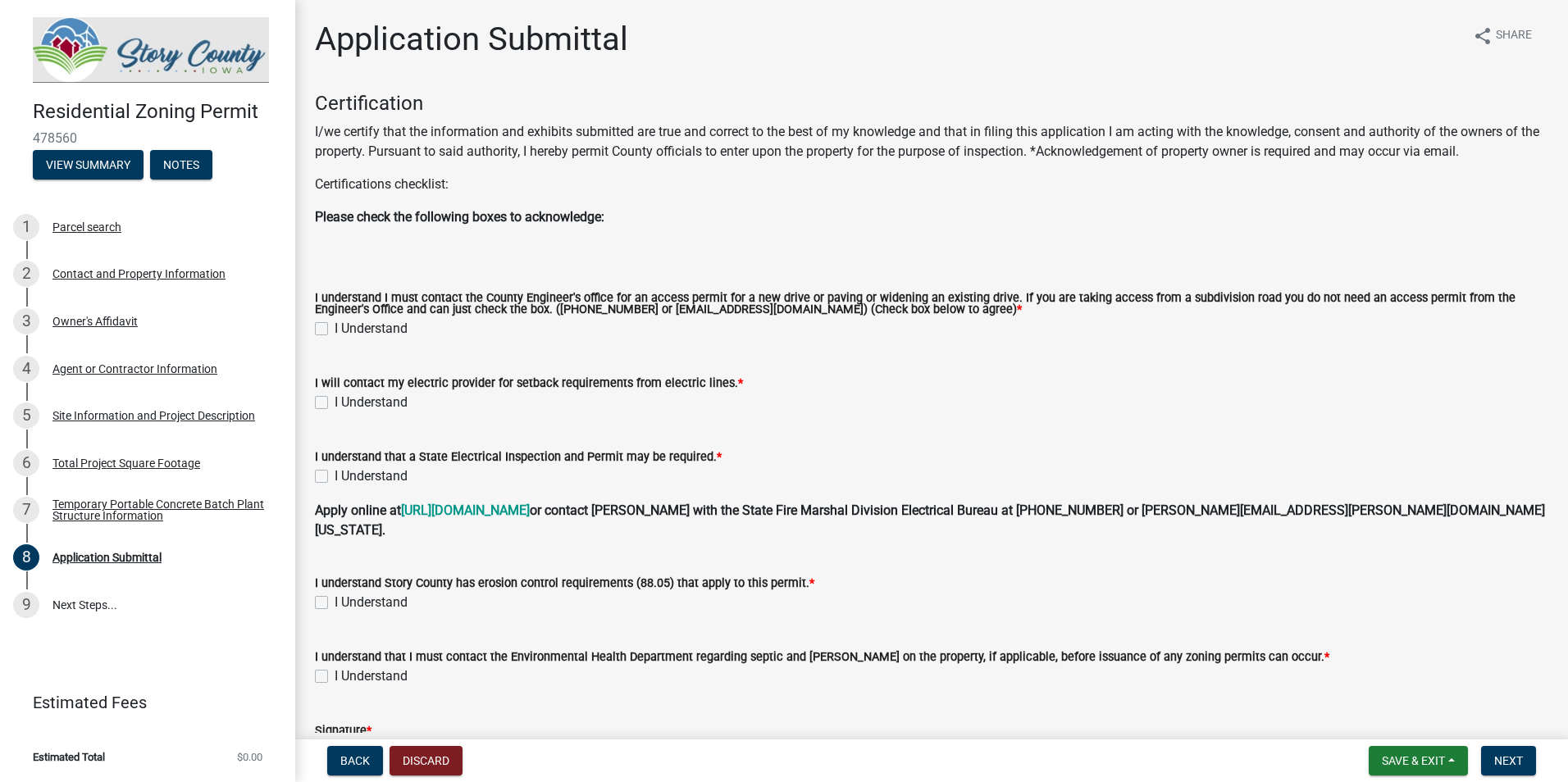
click at [334, 323] on label "I Understand" at bounding box center [370, 328] width 73 height 19
click at [334, 323] on input "I Understand" at bounding box center [339, 324] width 11 height 11
checkbox input "true"
drag, startPoint x: 323, startPoint y: 399, endPoint x: 323, endPoint y: 422, distance: 23.0
click at [334, 402] on label "I Understand" at bounding box center [370, 402] width 73 height 19
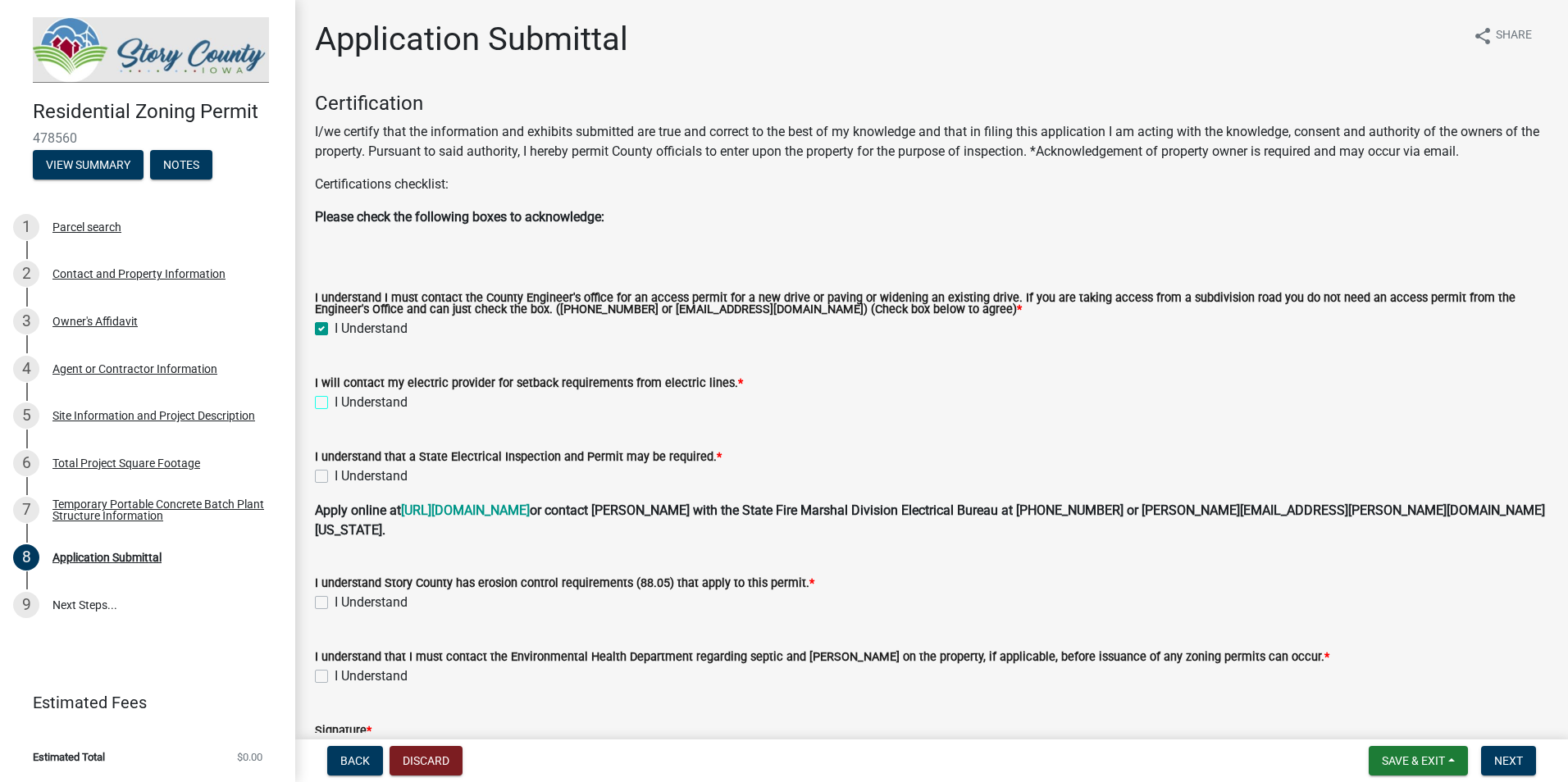
click at [334, 402] on input "I Understand" at bounding box center [339, 397] width 11 height 11
checkbox input "true"
click at [334, 477] on label "I Understand" at bounding box center [370, 476] width 73 height 19
click at [334, 477] on input "I Understand" at bounding box center [339, 471] width 11 height 11
checkbox input "true"
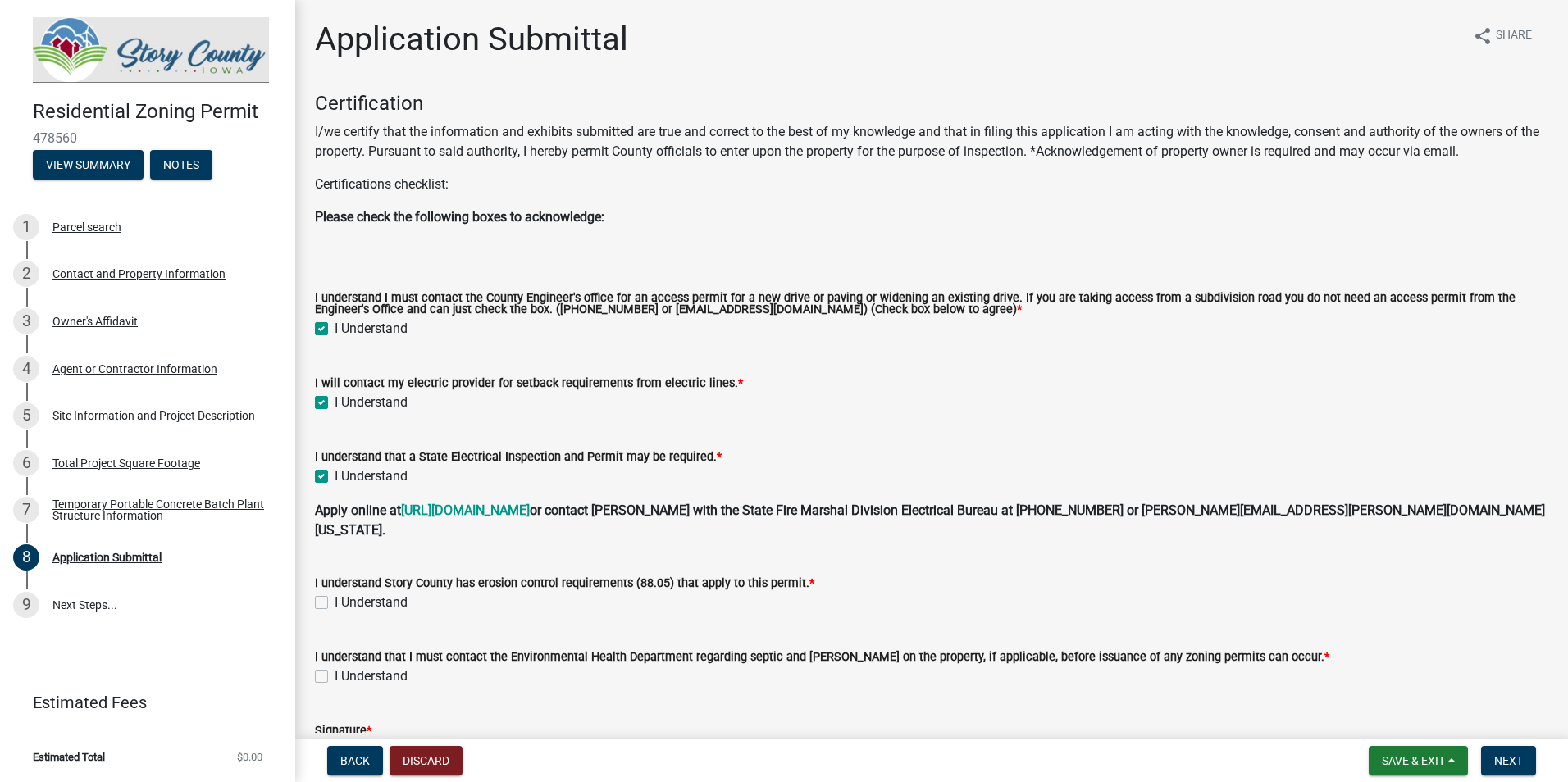
click at [323, 593] on div "I Understand" at bounding box center [931, 603] width 1234 height 19
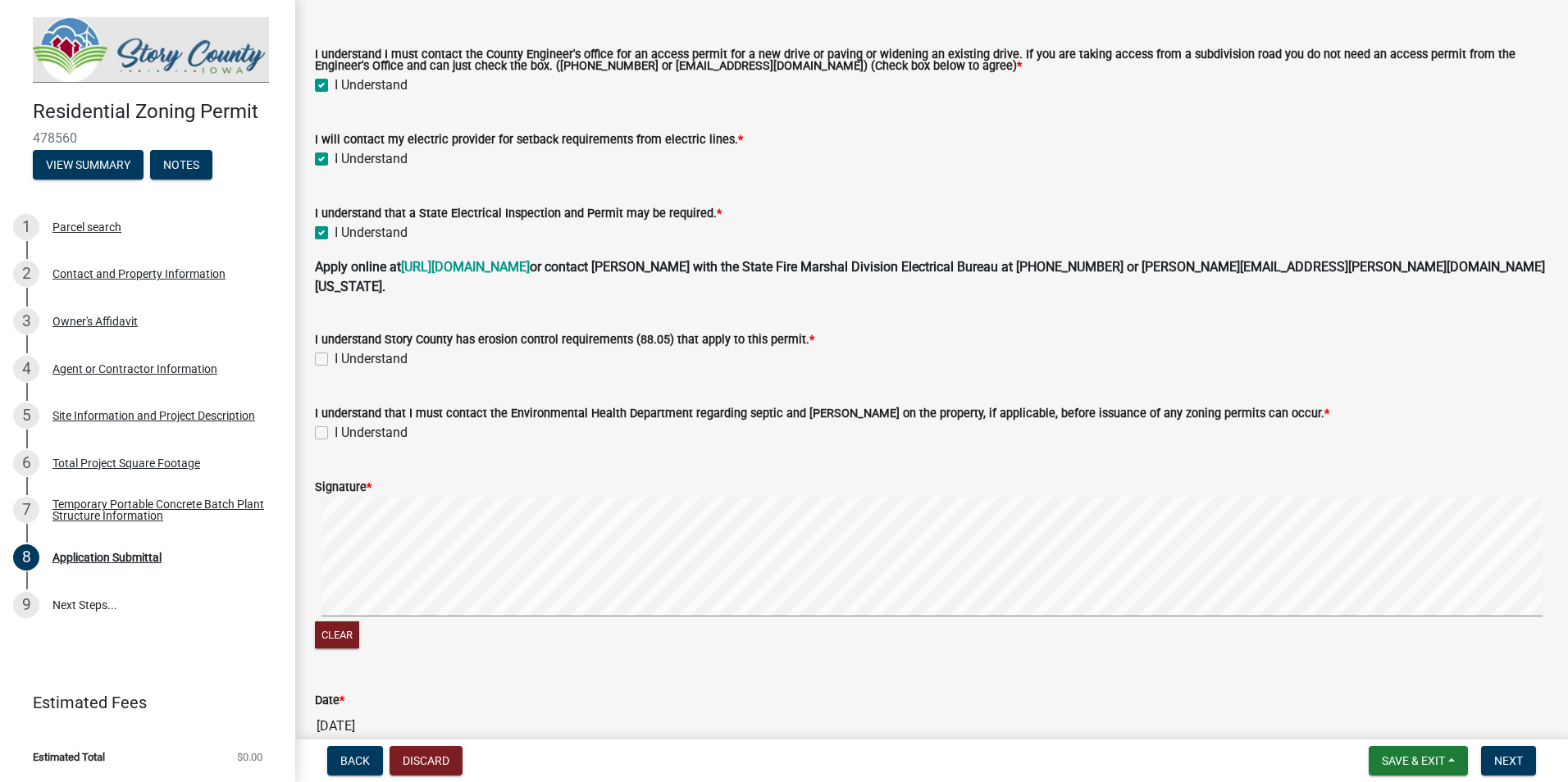
scroll to position [246, 0]
click at [334, 347] on label "I Understand" at bounding box center [370, 357] width 73 height 19
click at [334, 347] on input "I Understand" at bounding box center [339, 352] width 11 height 11
checkbox input "true"
click at [334, 421] on label "I Understand" at bounding box center [370, 430] width 73 height 19
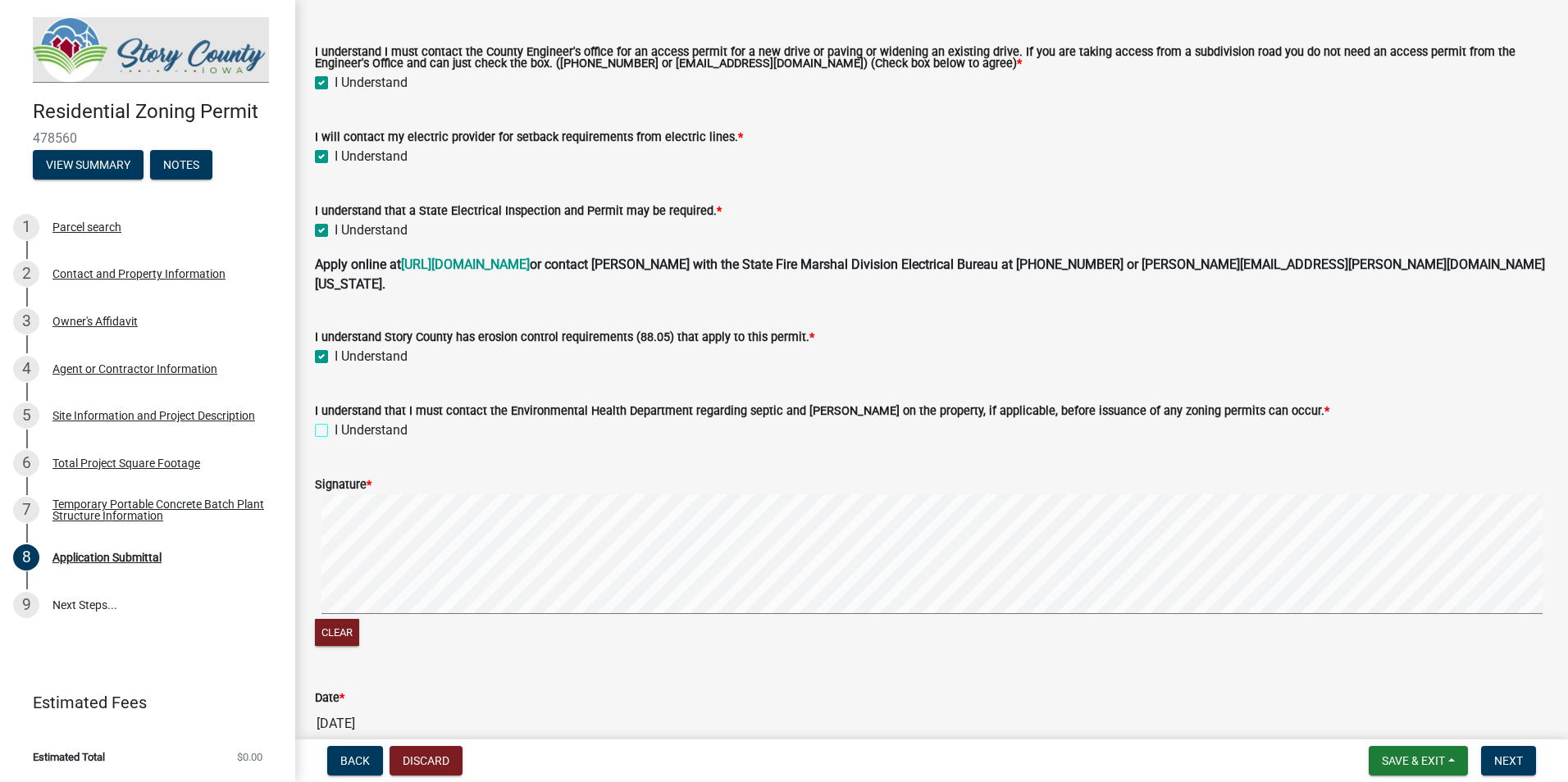
click at [334, 421] on input "I Understand" at bounding box center [339, 425] width 11 height 11
checkbox input "true"
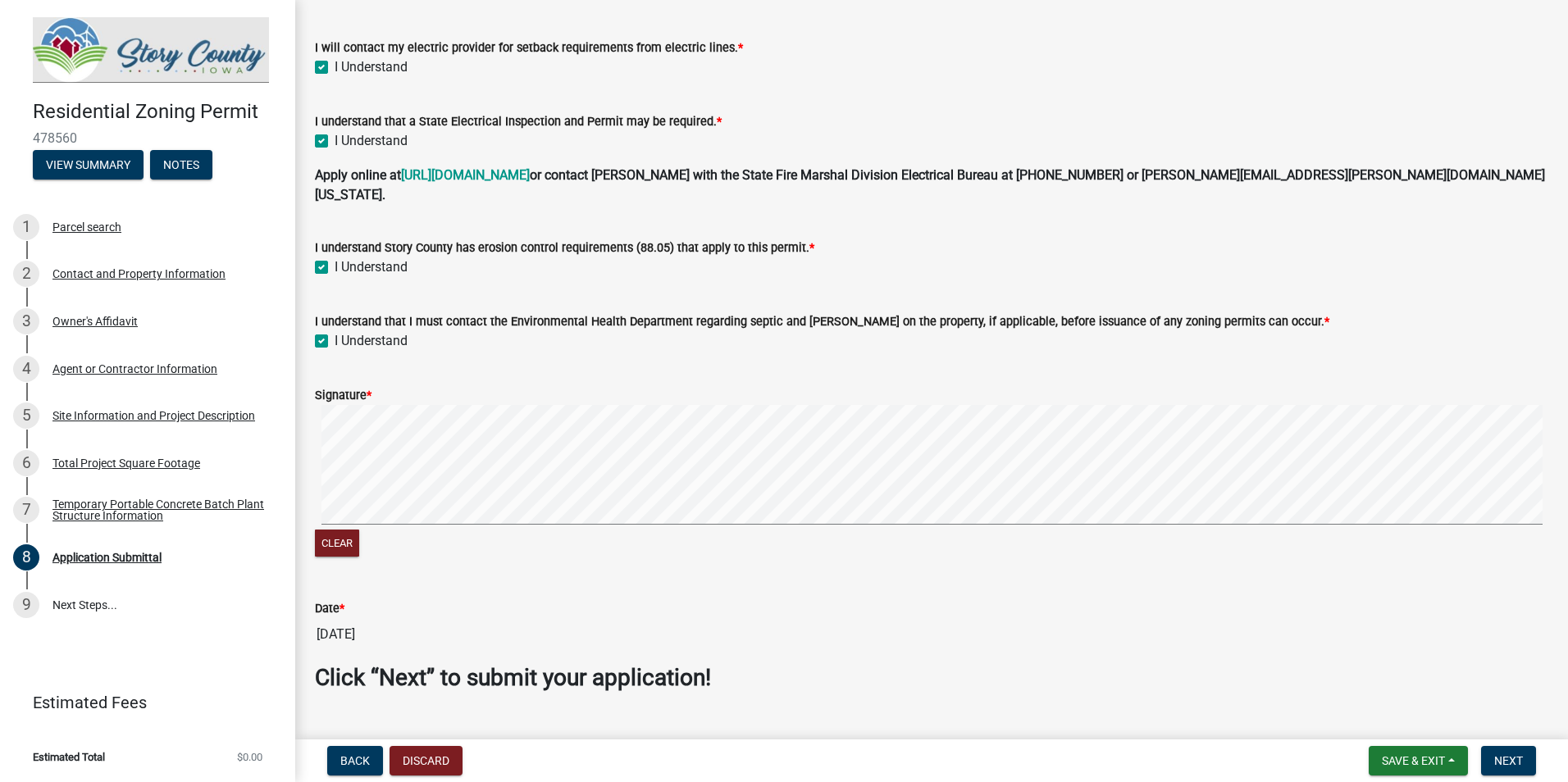
scroll to position [352, 0]
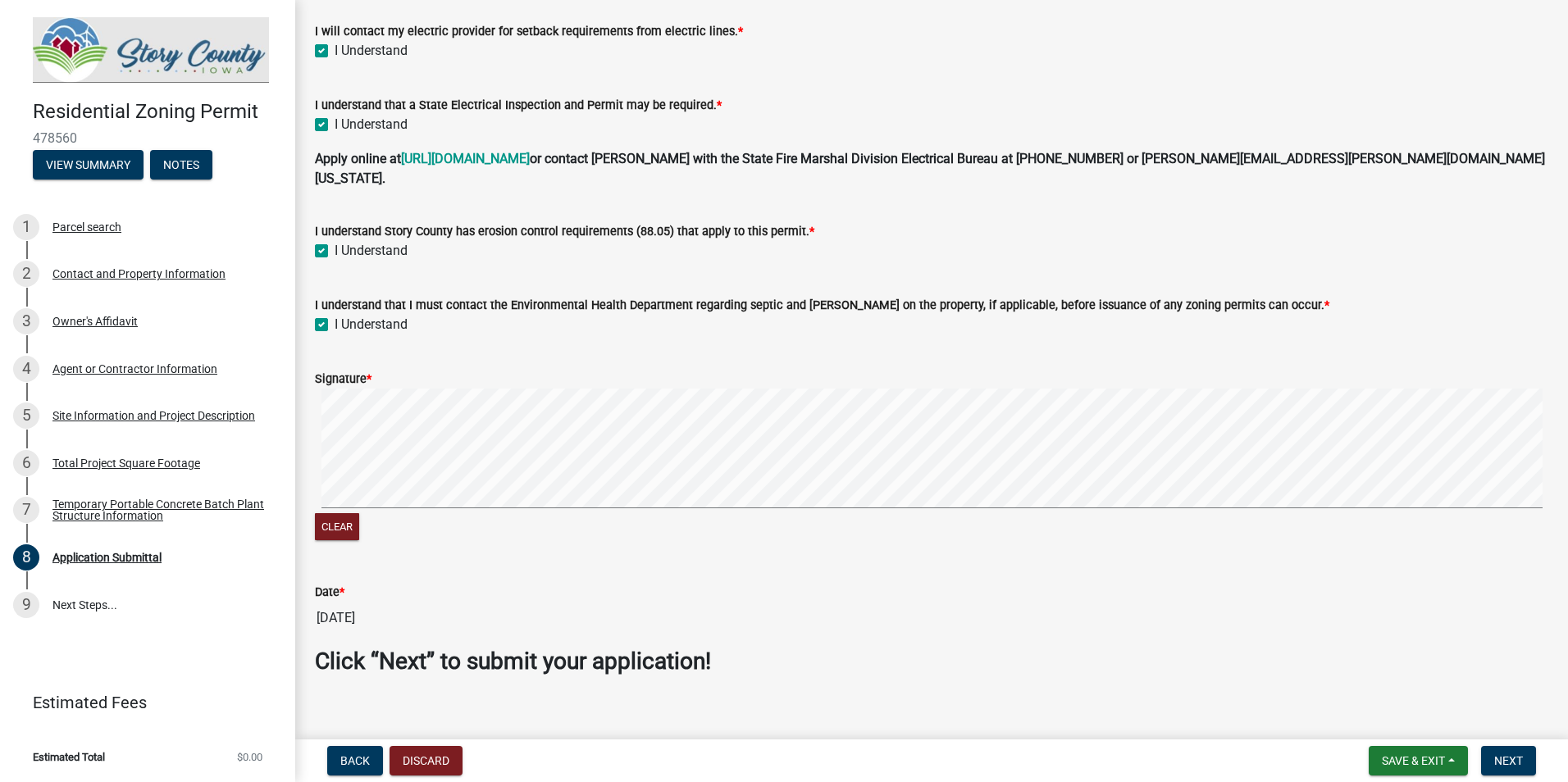
click at [364, 448] on div "Signature * Clear" at bounding box center [931, 446] width 1258 height 195
click at [590, 524] on div "Clear" at bounding box center [931, 466] width 1234 height 156
click at [604, 498] on div "Clear" at bounding box center [931, 466] width 1234 height 156
click at [347, 514] on button "Clear" at bounding box center [337, 527] width 45 height 27
click at [660, 495] on div "Clear" at bounding box center [931, 466] width 1234 height 156
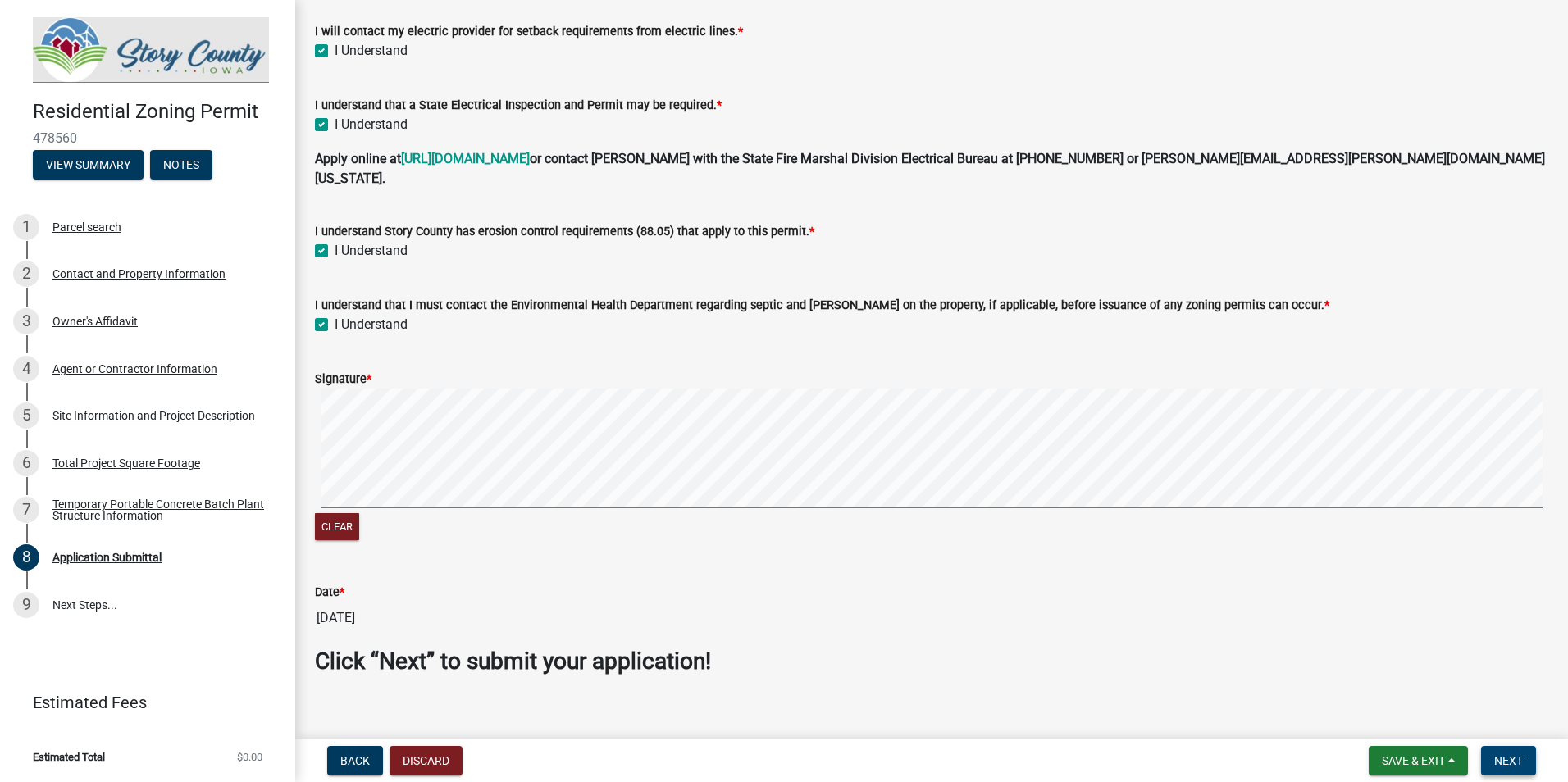
click at [1494, 769] on button "Next" at bounding box center [1508, 761] width 55 height 29
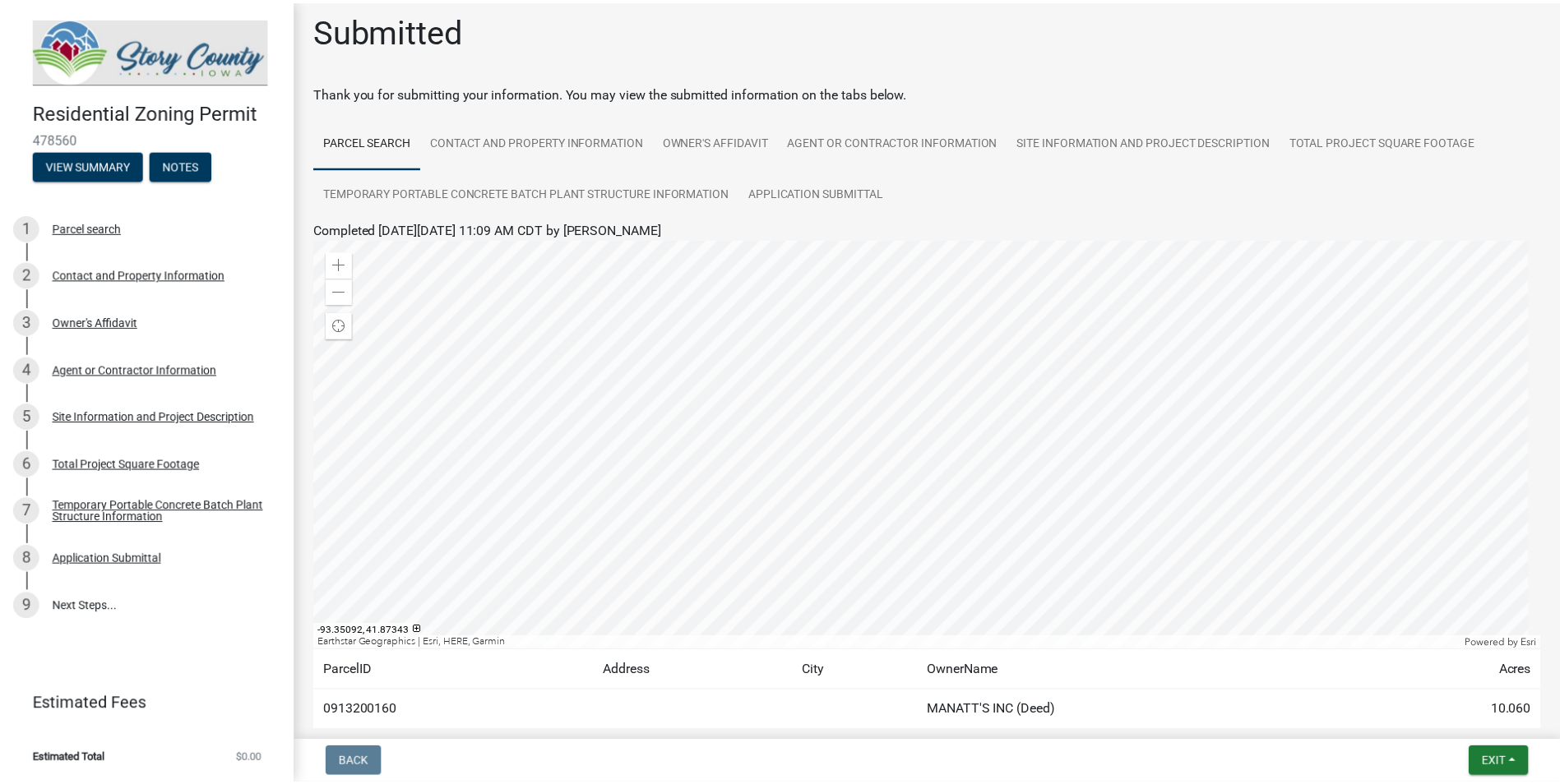
scroll to position [0, 0]
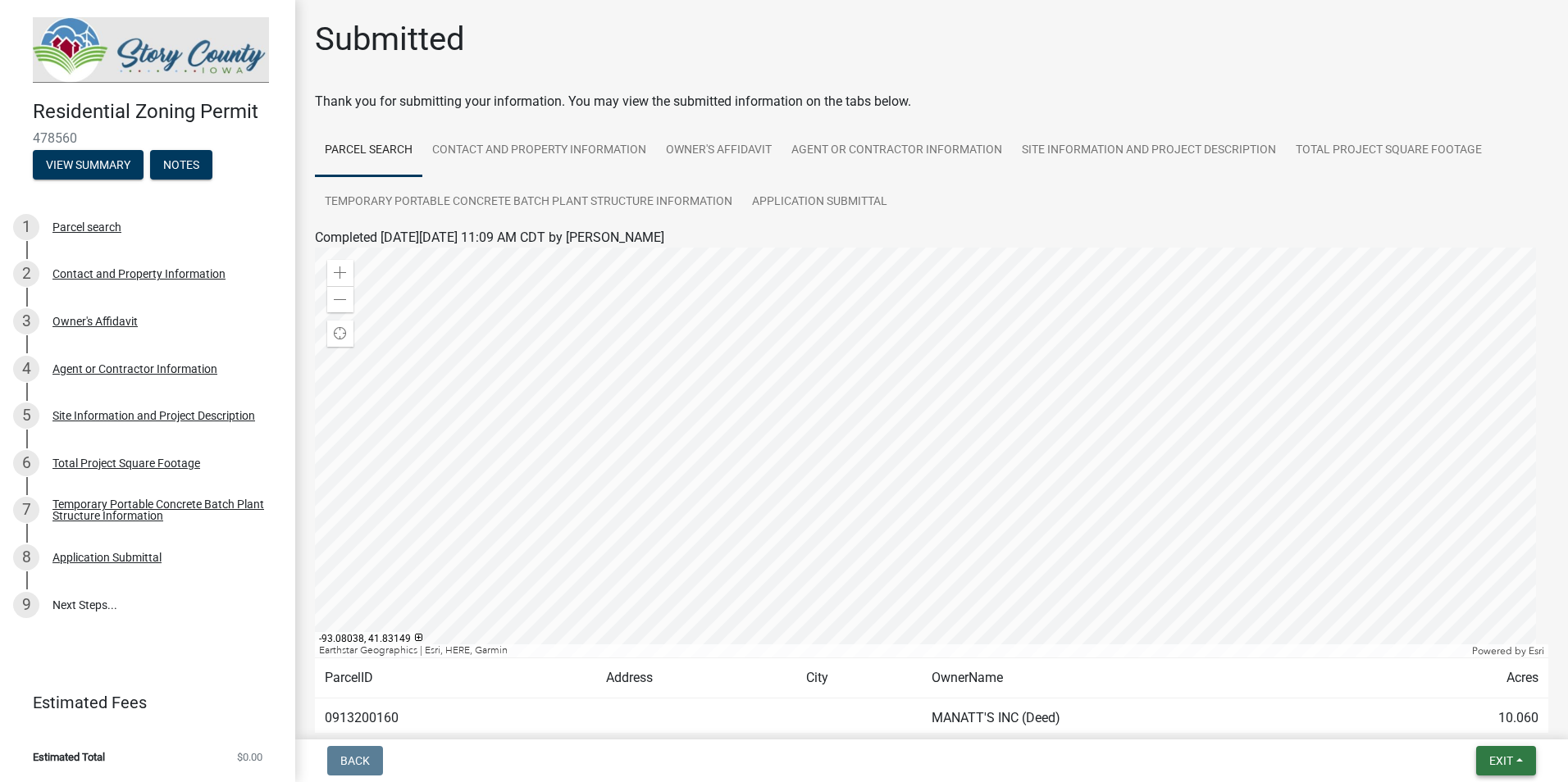
click at [1494, 756] on span "Exit" at bounding box center [1500, 761] width 24 height 14
click at [1462, 711] on button "Save & Exit" at bounding box center [1469, 718] width 131 height 40
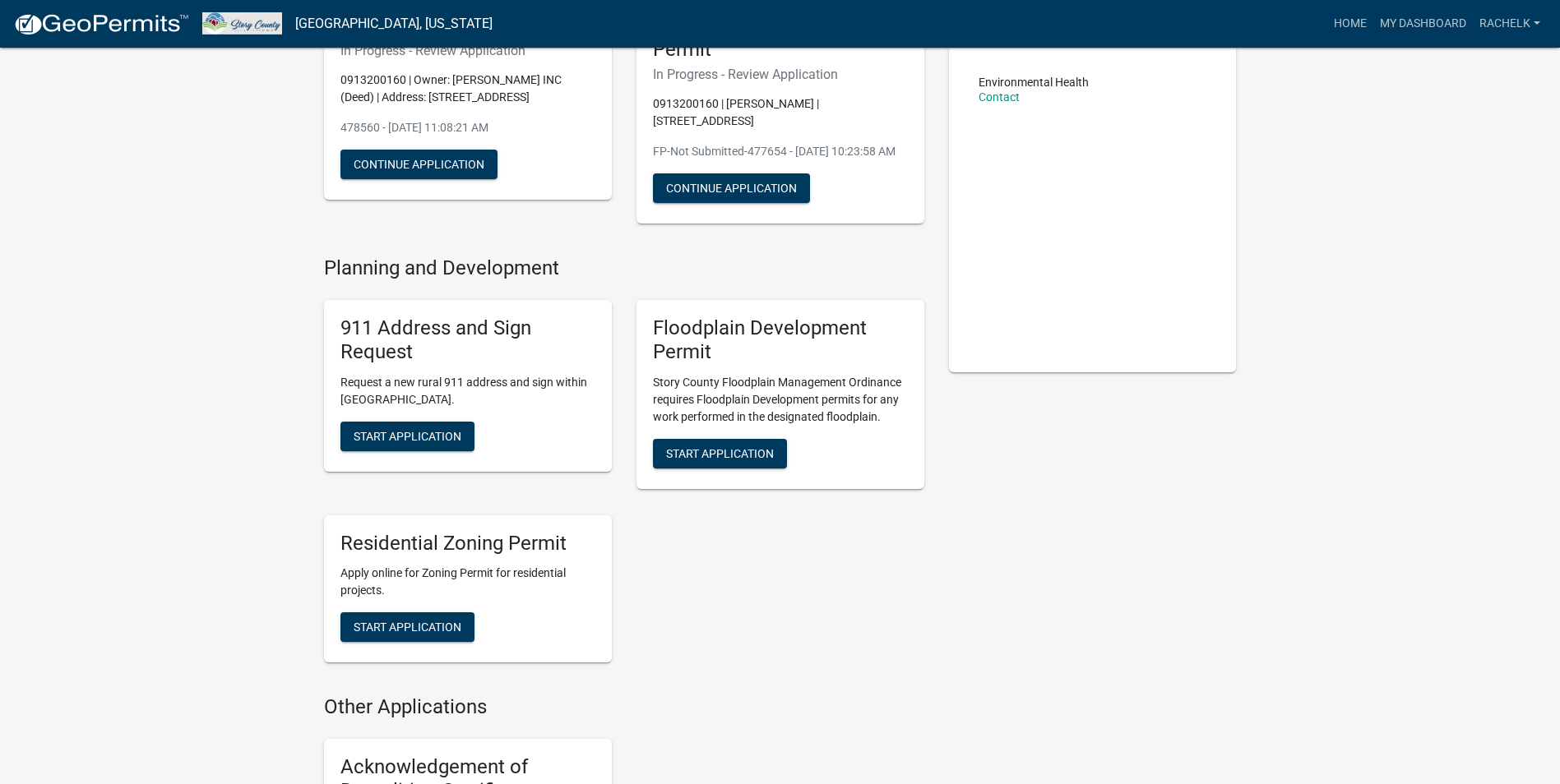
scroll to position [164, 0]
